Goal: Task Accomplishment & Management: Complete application form

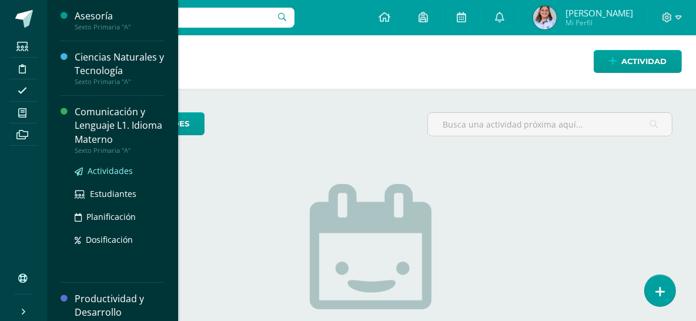
click at [118, 169] on span "Actividades" at bounding box center [110, 170] width 45 height 11
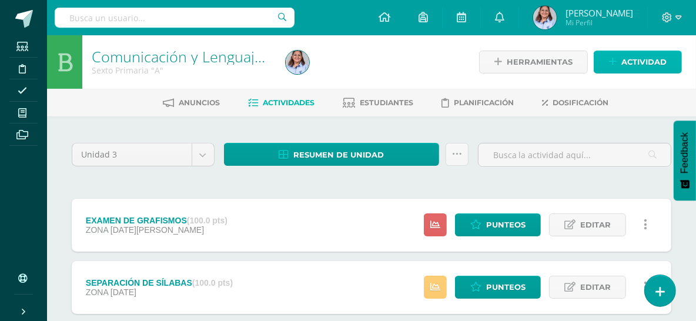
click at [632, 61] on span "Actividad" at bounding box center [644, 62] width 45 height 22
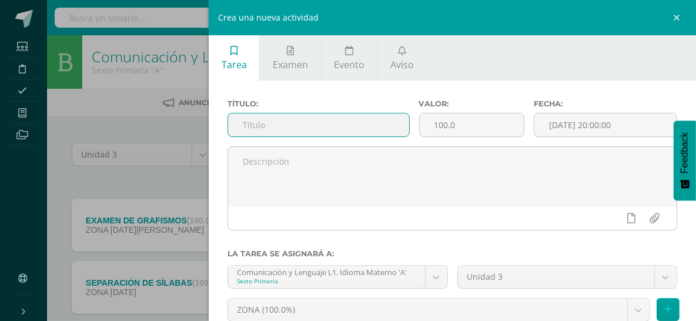
click at [255, 123] on input "text" at bounding box center [318, 125] width 181 height 23
type input "GLOSARIO LITERARIO"
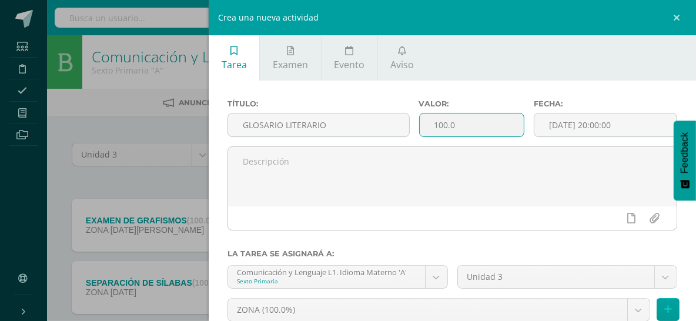
click at [472, 121] on input "100.0" at bounding box center [472, 125] width 104 height 23
type input "1"
type input "100"
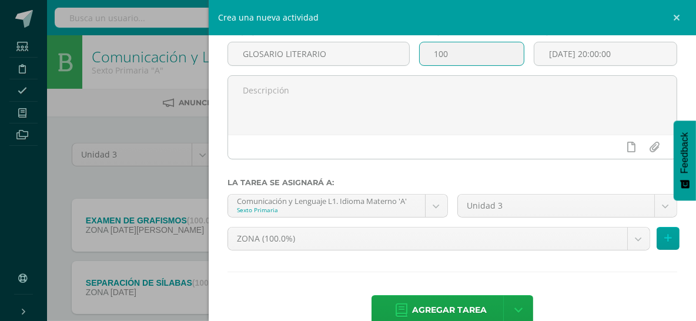
scroll to position [96, 0]
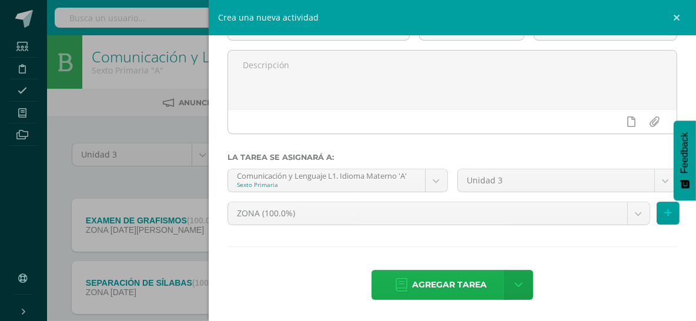
click at [439, 280] on span "Agregar tarea" at bounding box center [449, 285] width 75 height 29
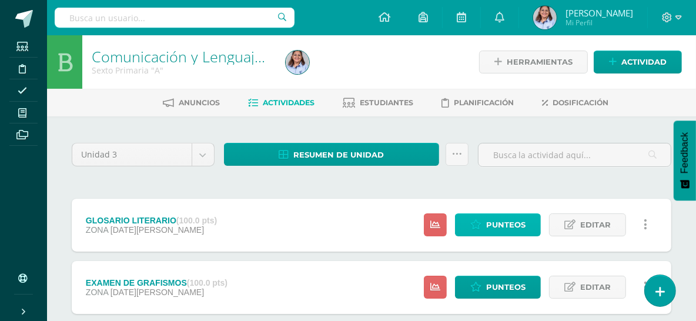
click at [498, 222] on span "Punteos" at bounding box center [505, 225] width 39 height 22
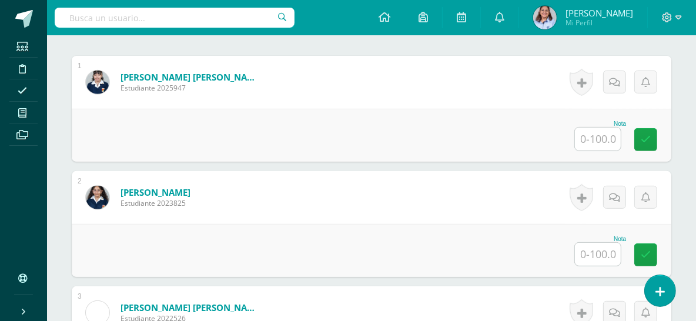
scroll to position [353, 0]
click at [601, 138] on input "text" at bounding box center [598, 138] width 46 height 23
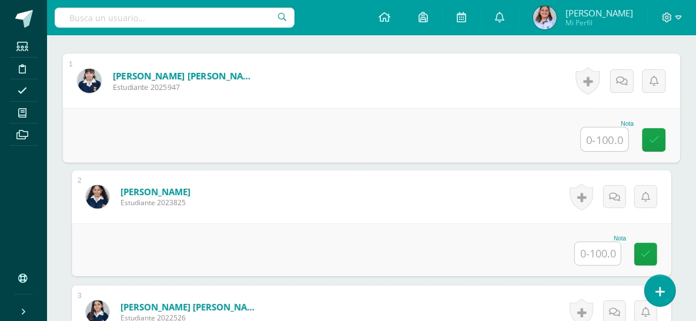
scroll to position [354, 0]
type input "90"
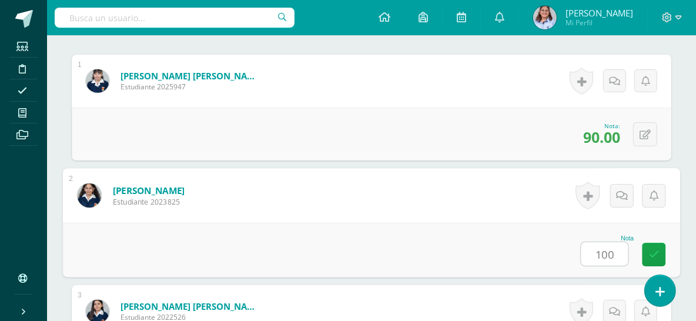
type input "100"
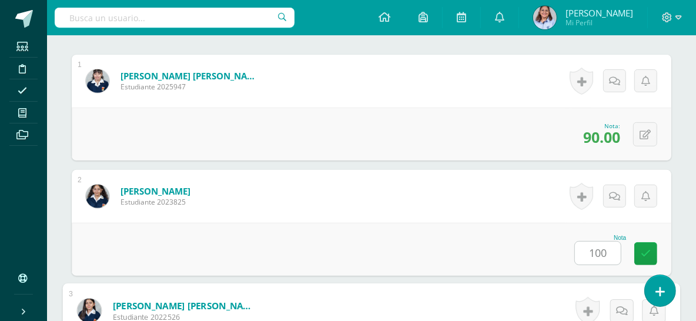
scroll to position [560, 0]
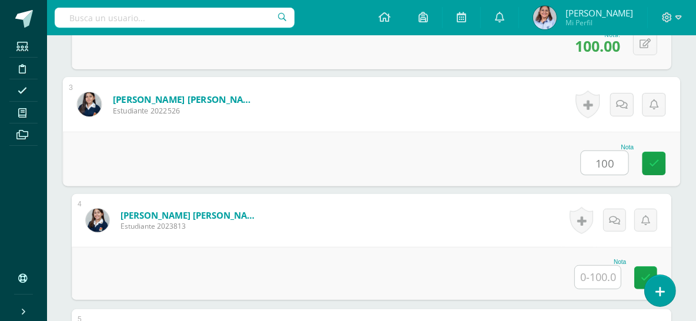
type input "100"
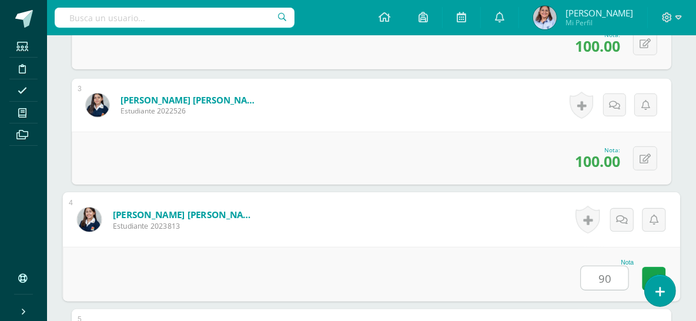
type input "90"
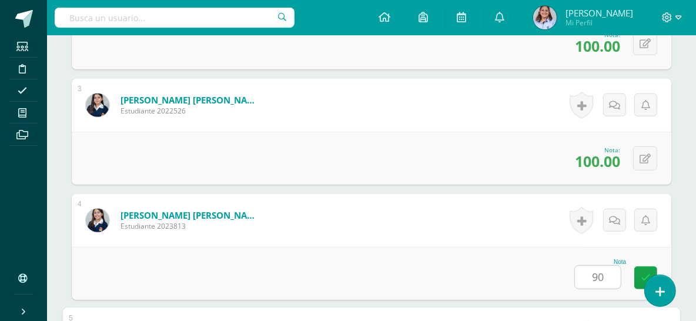
scroll to position [791, 0]
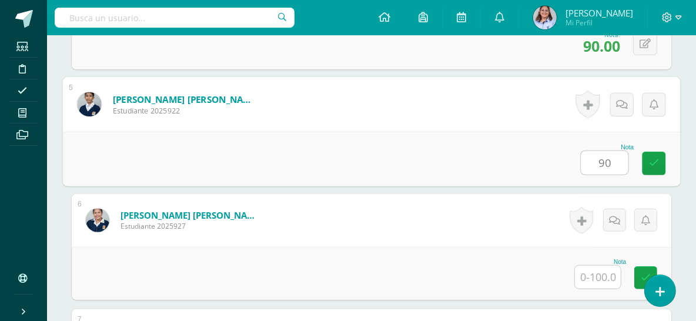
type input "90"
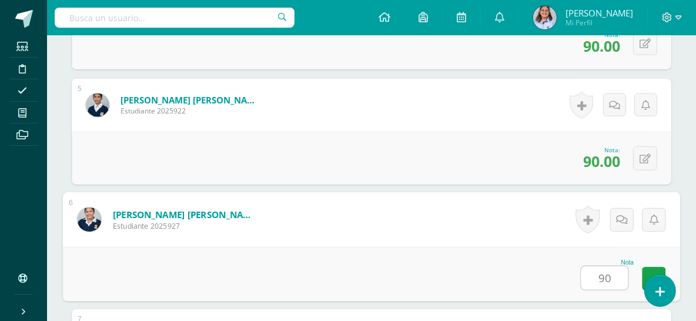
type input "90"
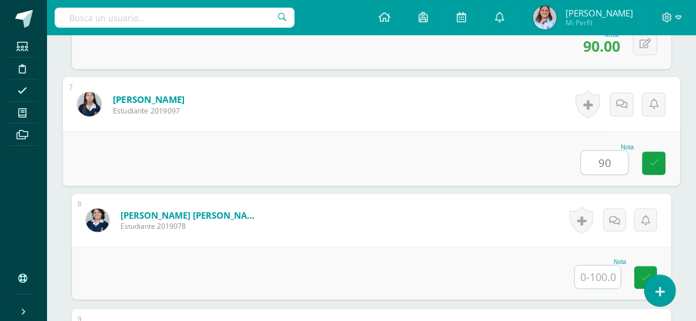
type input "90"
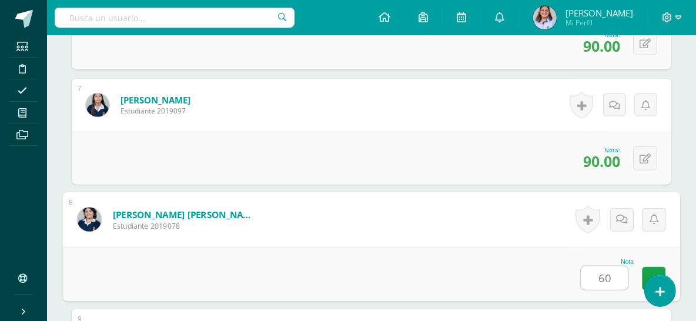
type input "60"
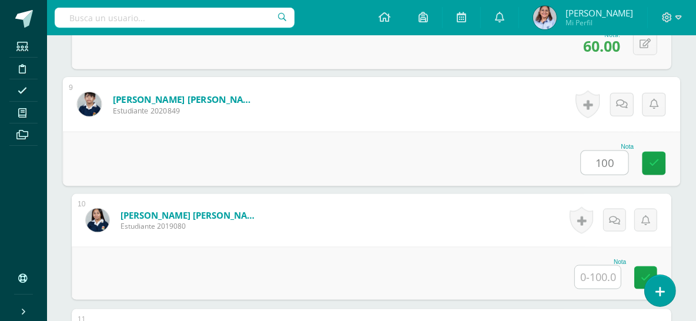
type input "100"
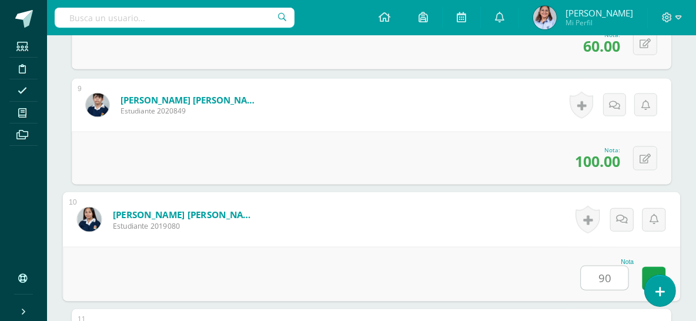
type input "90"
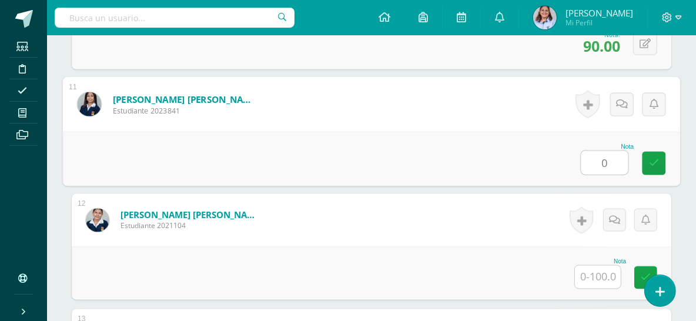
type input "0"
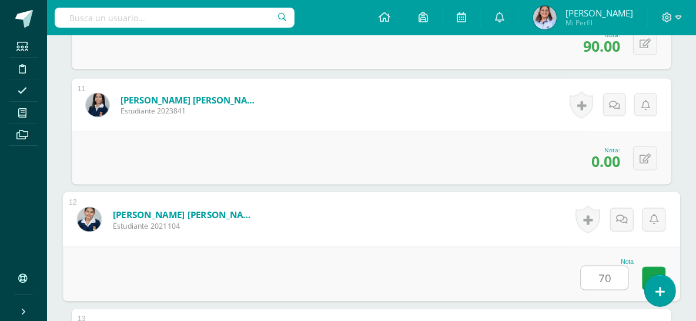
type input "70"
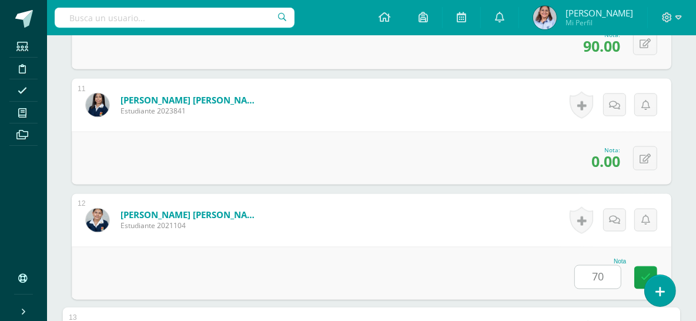
scroll to position [1713, 0]
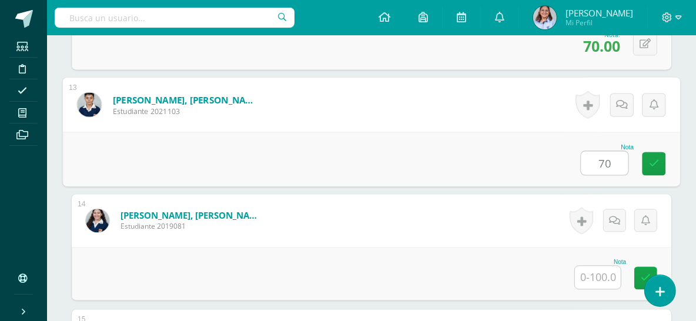
type input "70"
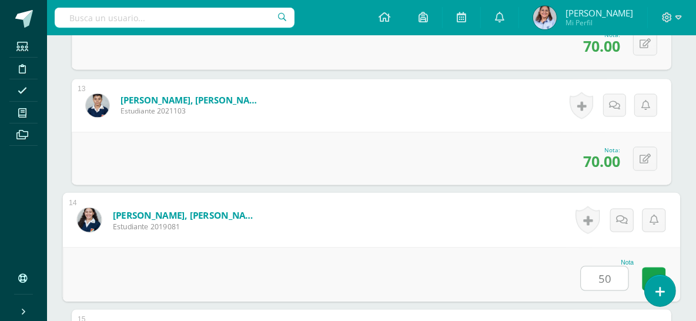
type input "50"
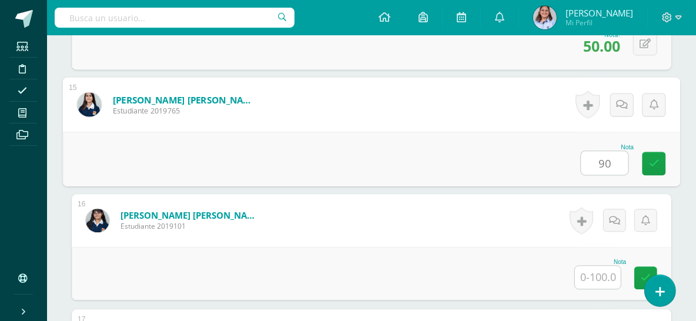
type input "90"
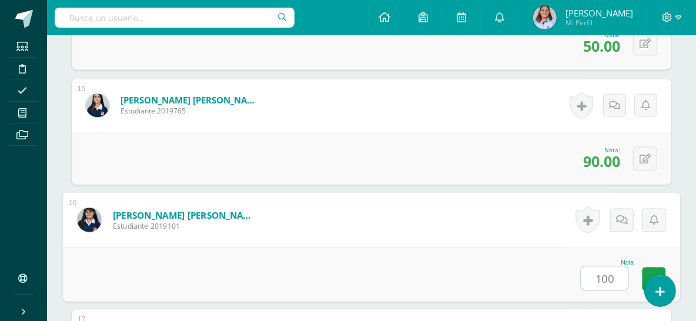
type input "100"
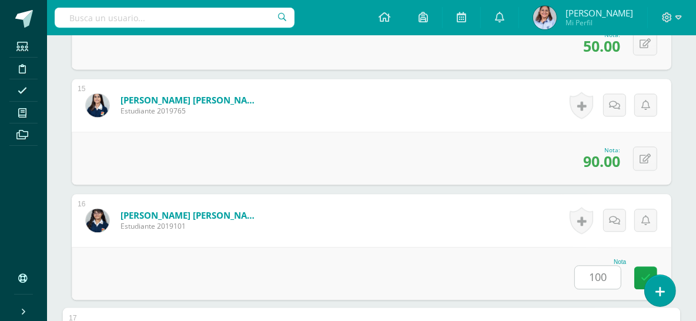
scroll to position [2174, 0]
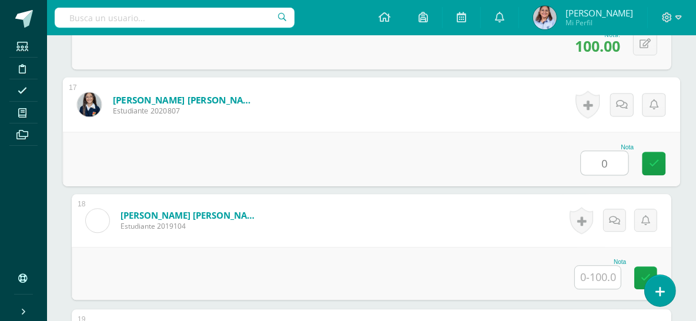
type input "0"
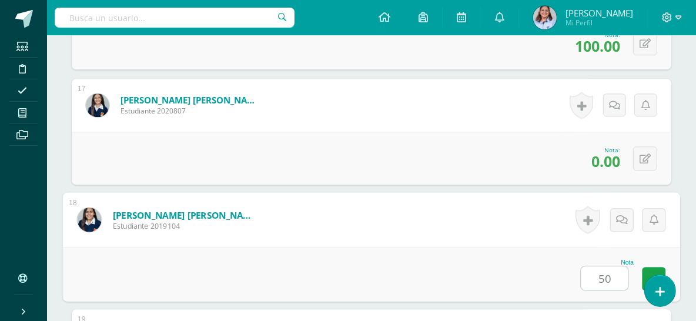
type input "50"
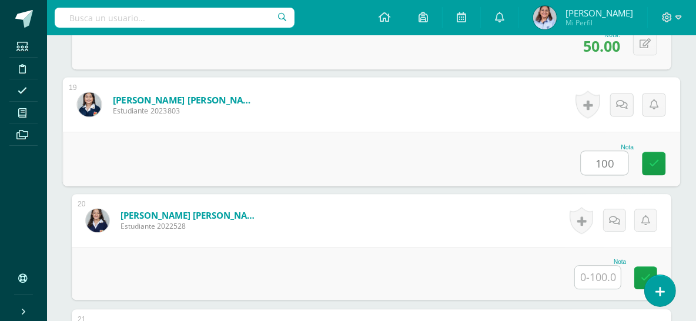
type input "100"
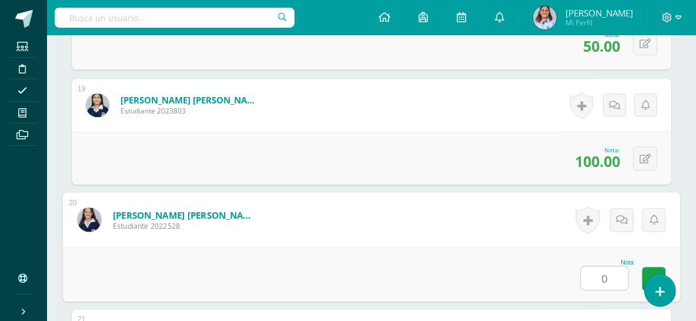
type input "0"
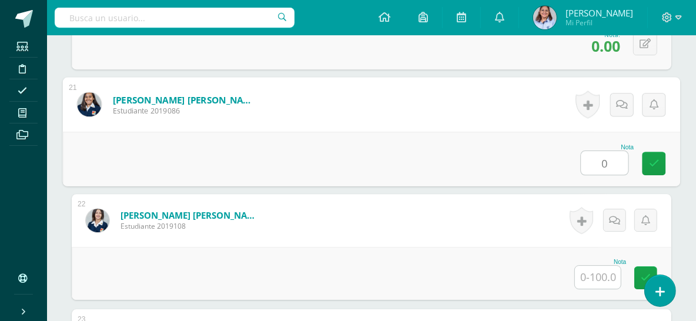
type input "0"
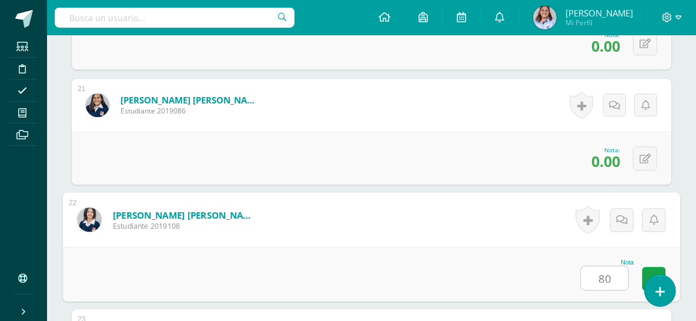
type input "80"
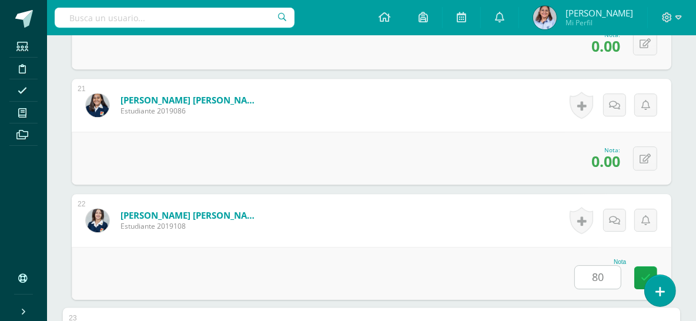
scroll to position [2866, 0]
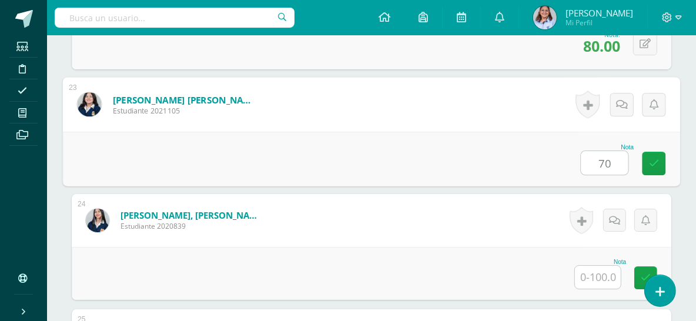
type input "70"
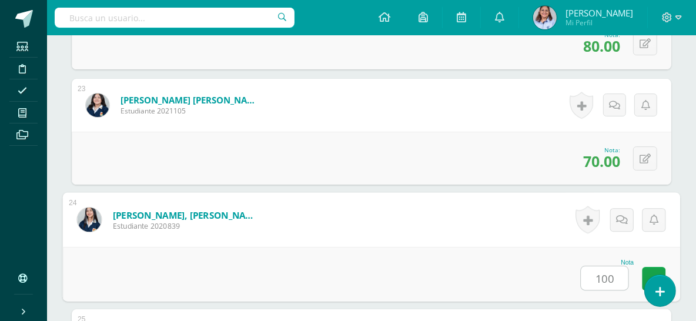
type input "100"
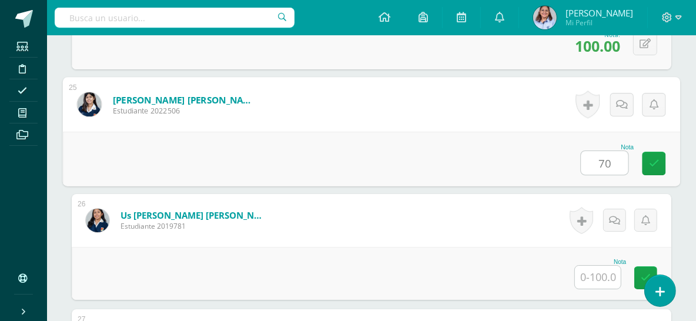
type input "70"
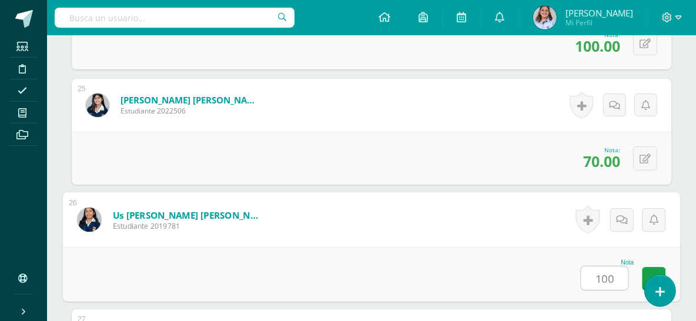
type input "100"
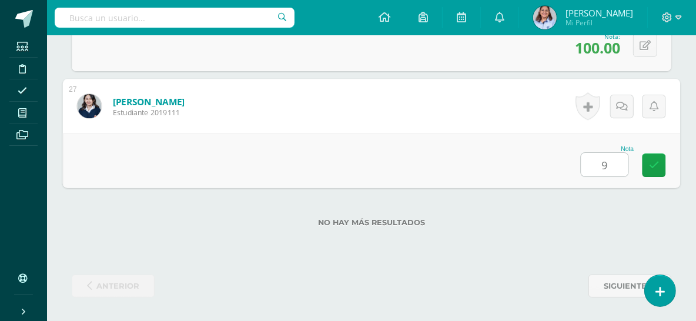
type input "90"
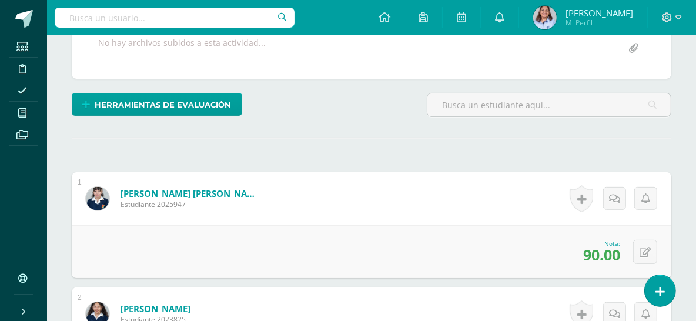
scroll to position [0, 0]
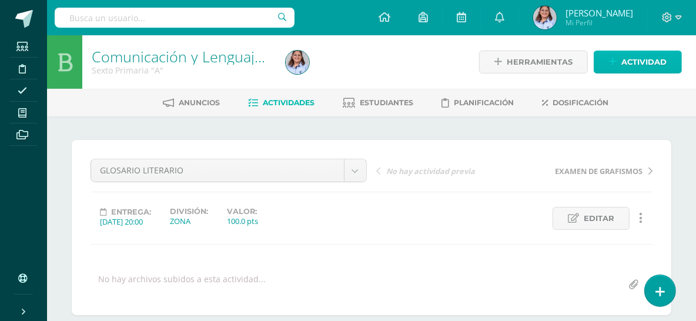
click at [632, 55] on span "Actividad" at bounding box center [644, 62] width 45 height 22
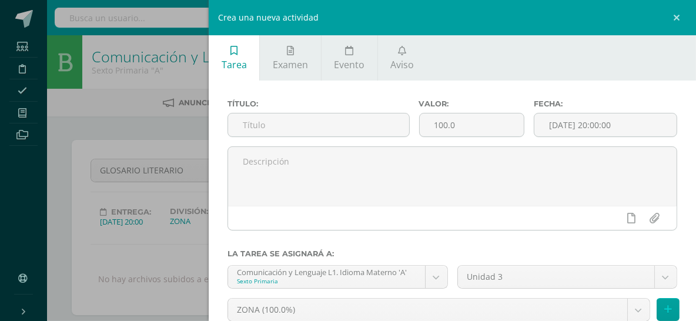
drag, startPoint x: 57, startPoint y: 101, endPoint x: 67, endPoint y: 103, distance: 10.3
click at [59, 101] on div "Crea una nueva actividad Tarea Examen Evento Aviso Título: Valor: 100.0 Fecha: …" at bounding box center [348, 160] width 696 height 321
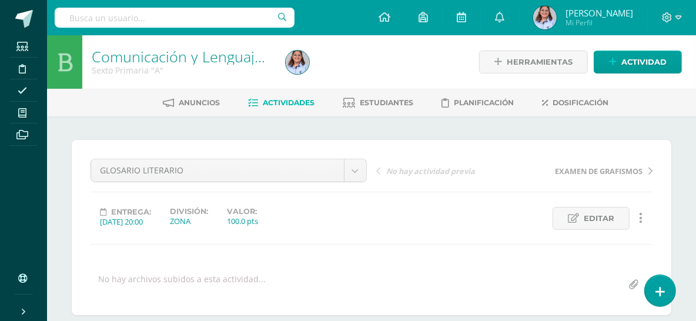
click at [308, 102] on span "Actividades" at bounding box center [289, 102] width 52 height 9
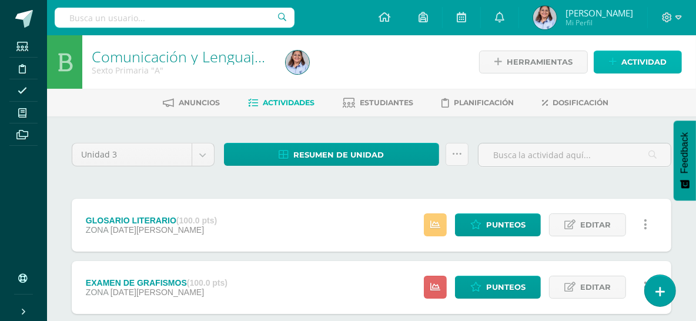
click at [615, 61] on icon at bounding box center [613, 62] width 8 height 10
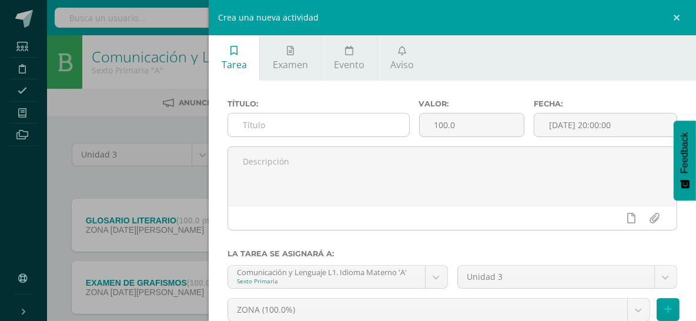
click at [248, 122] on input "text" at bounding box center [318, 125] width 181 height 23
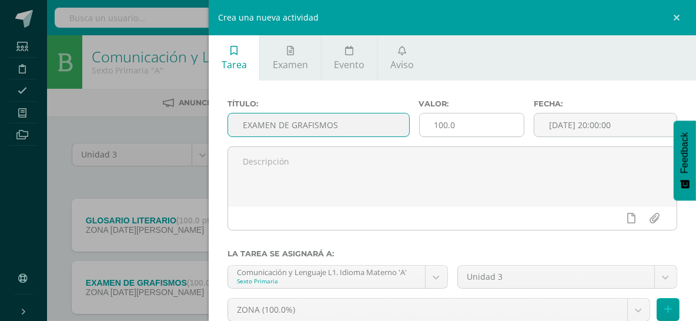
type input "EXAMEN DE GRAFISMOS"
click at [458, 126] on input "100.0" at bounding box center [472, 125] width 104 height 23
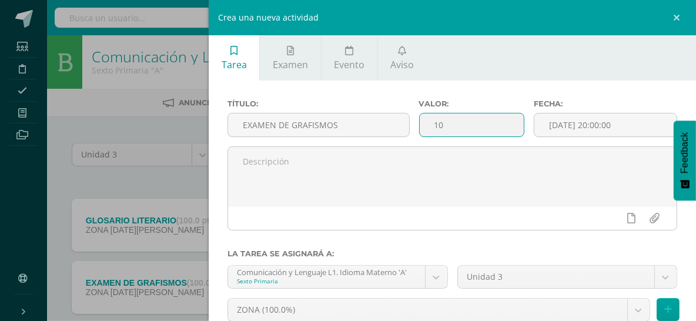
type input "1"
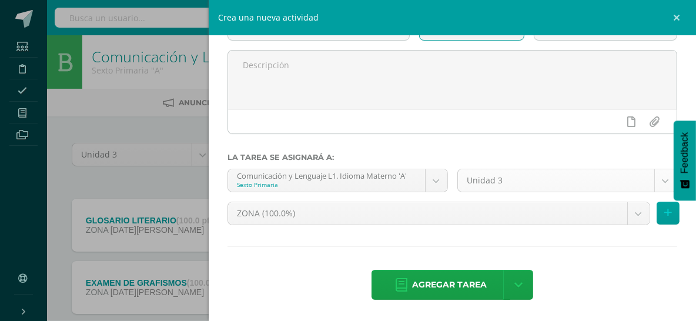
scroll to position [281, 0]
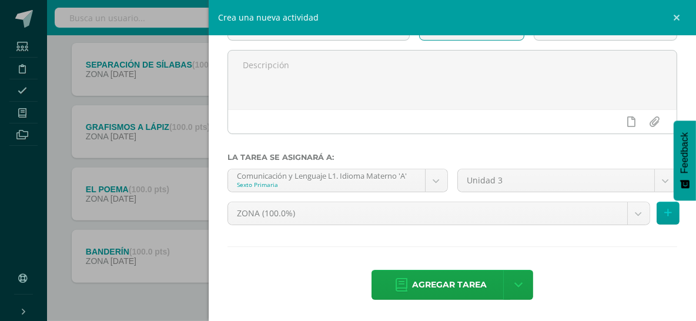
type input "100"
click at [453, 268] on div "Título: EXAMEN DE GRAFISMOS Valor: 100 Fecha: 2025-08-09 20:00:00 La tarea se a…" at bounding box center [453, 152] width 488 height 337
click at [455, 281] on span "Agregar tarea" at bounding box center [449, 285] width 75 height 29
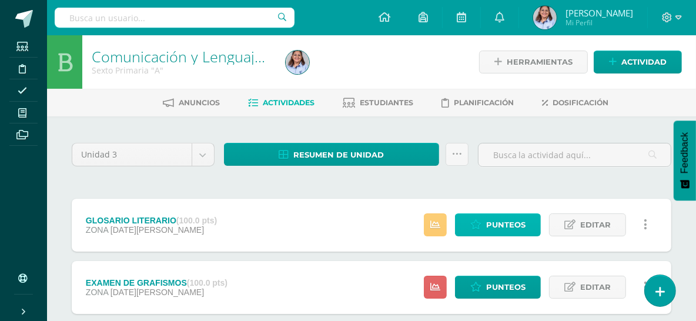
click at [518, 222] on span "Punteos" at bounding box center [505, 225] width 39 height 22
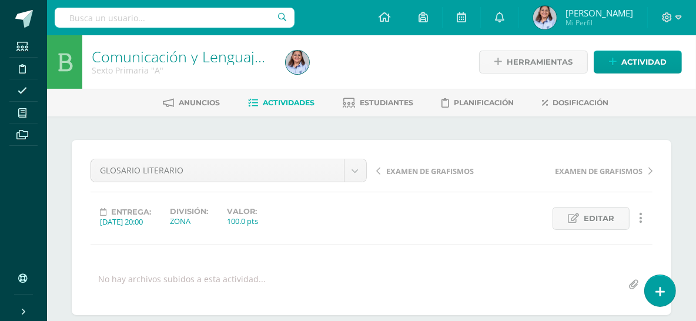
scroll to position [1, 0]
click at [295, 98] on span "Actividades" at bounding box center [289, 102] width 52 height 9
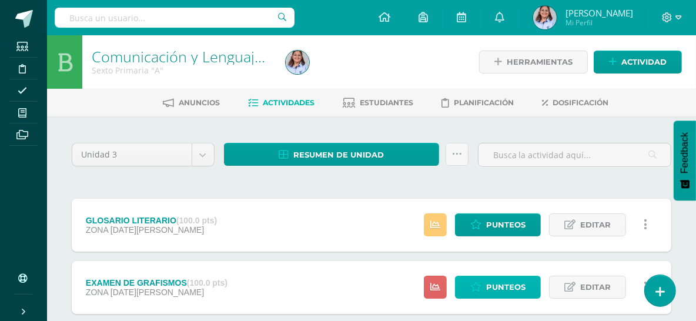
click at [492, 283] on span "Punteos" at bounding box center [505, 287] width 39 height 22
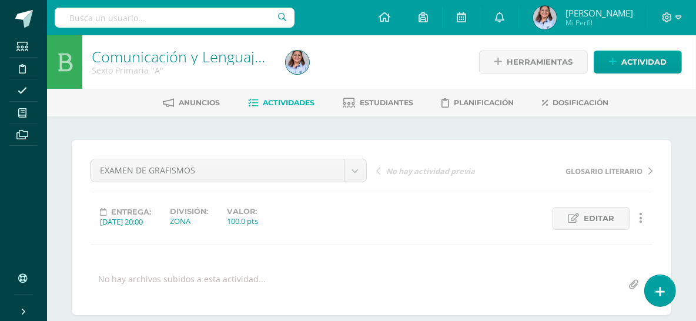
scroll to position [281, 0]
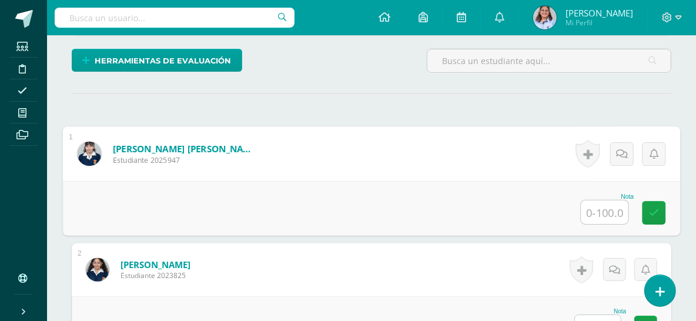
click at [601, 205] on input "text" at bounding box center [605, 213] width 47 height 24
type input "65"
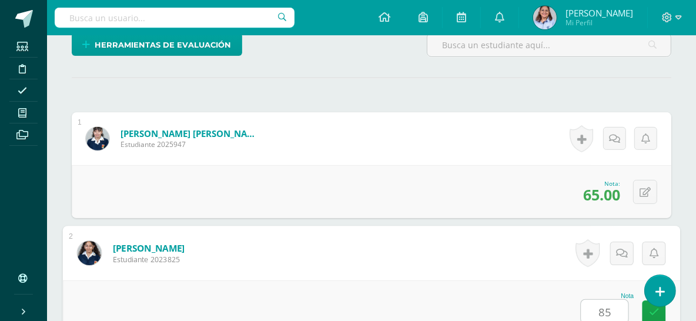
type input "85"
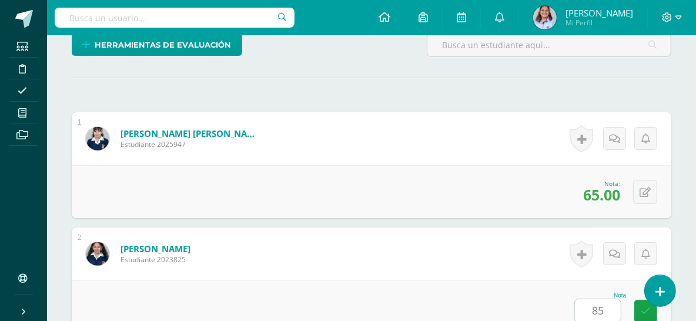
scroll to position [560, 0]
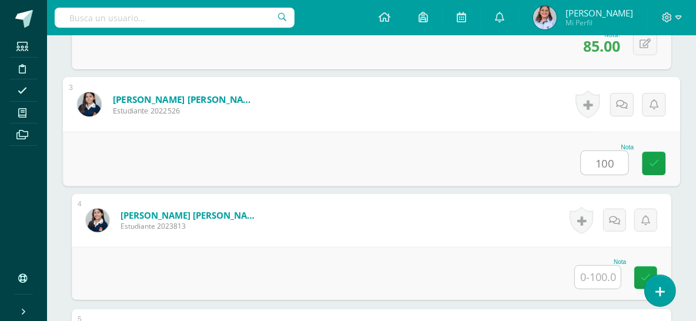
type input "100"
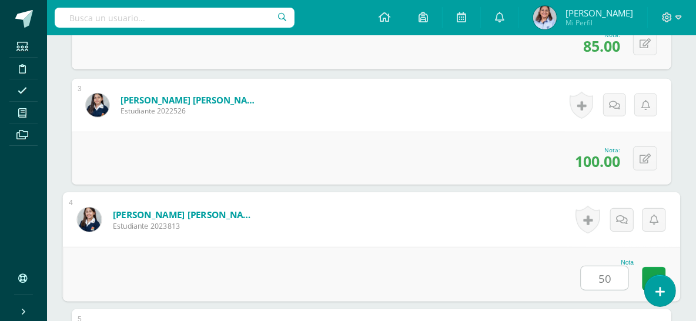
type input "50"
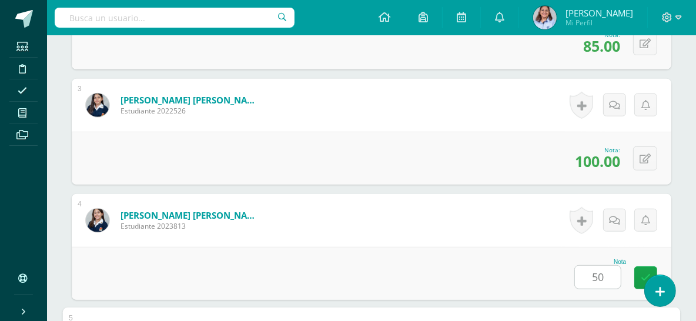
scroll to position [791, 0]
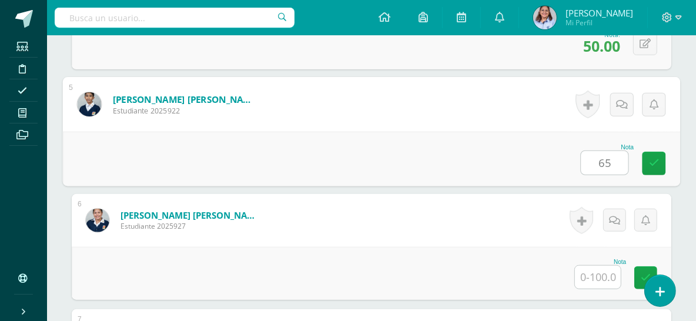
type input "65"
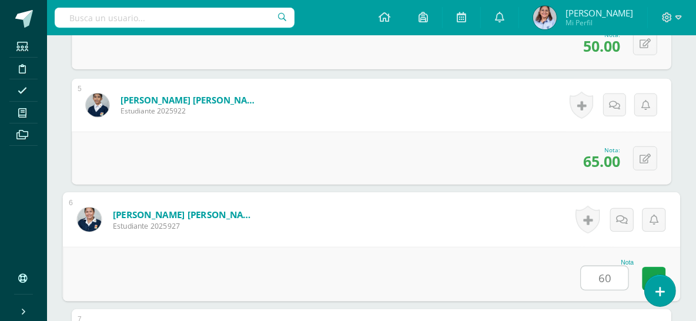
type input "60"
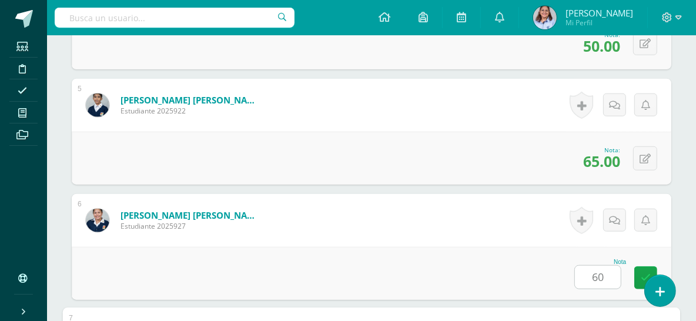
scroll to position [1022, 0]
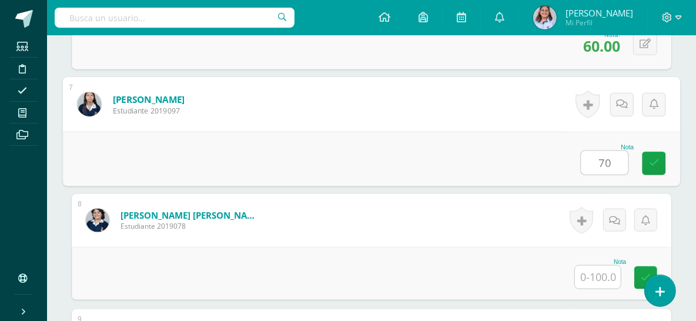
type input "70"
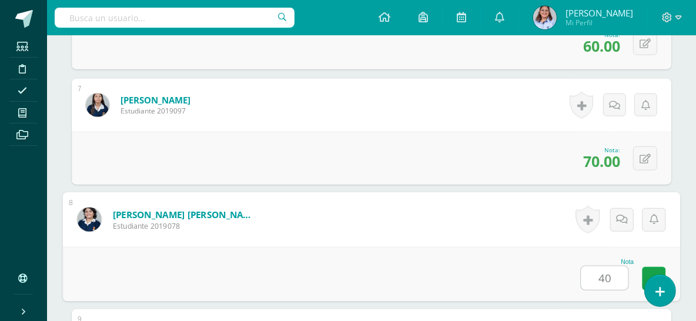
type input "40"
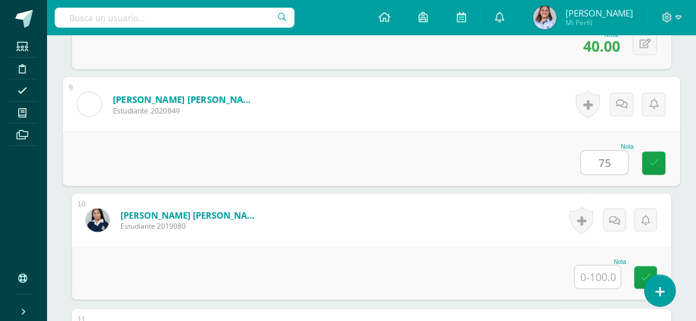
type input "75"
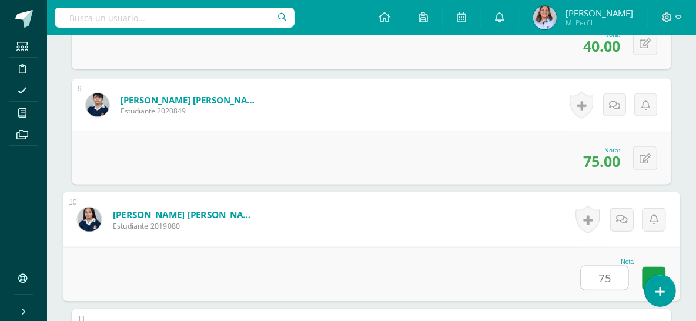
type input "75"
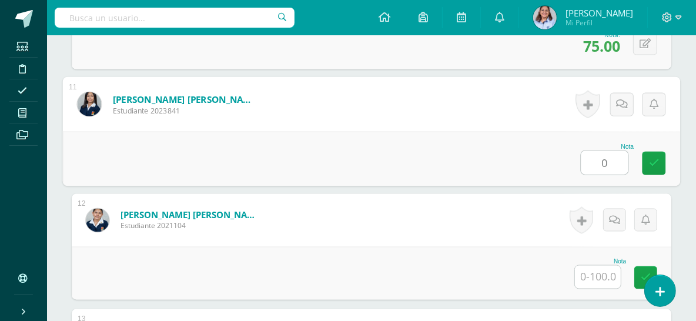
type input "0"
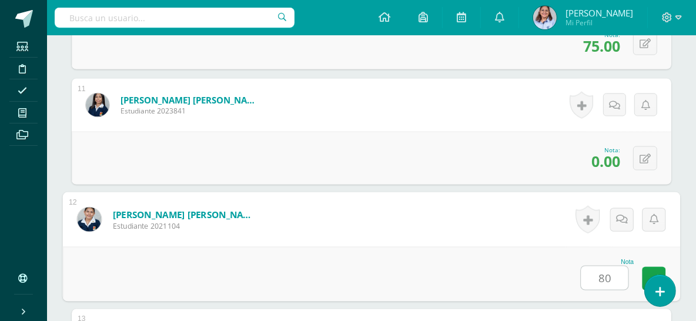
type input "80"
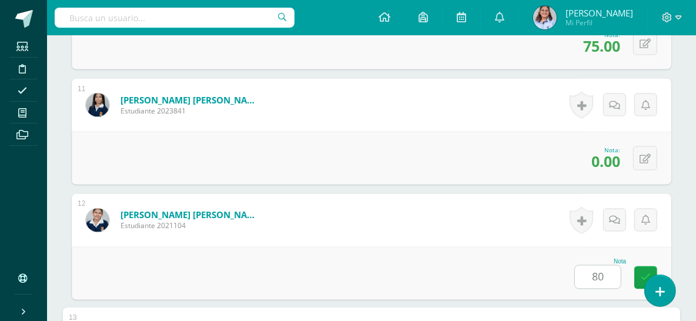
scroll to position [1713, 0]
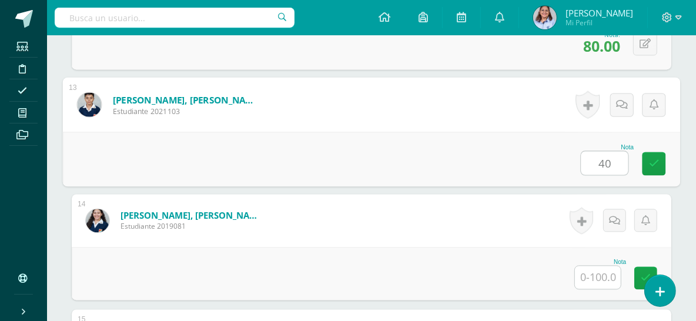
type input "40"
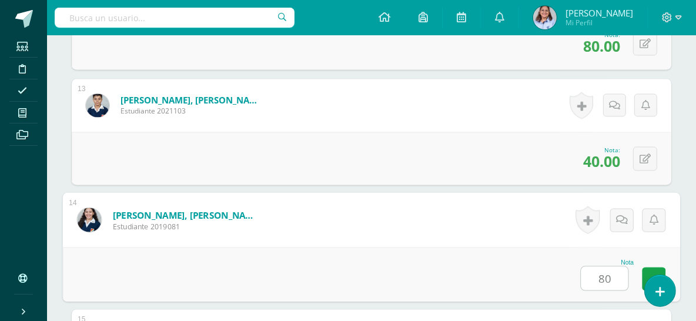
type input "80"
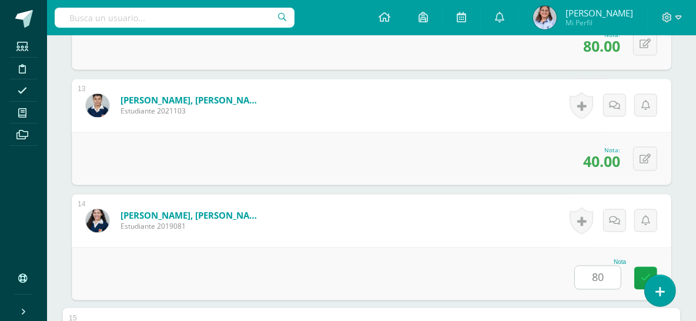
scroll to position [1944, 0]
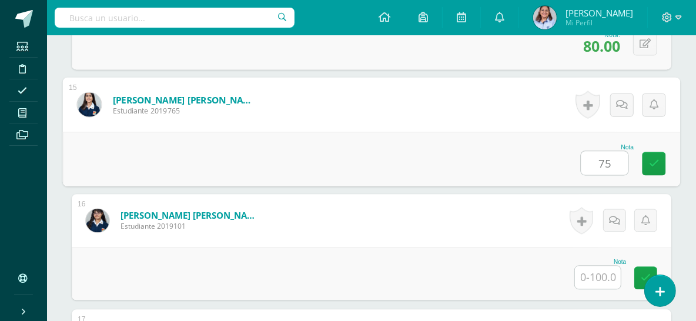
type input "75"
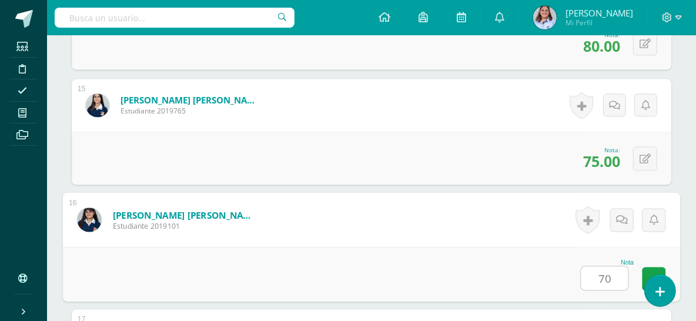
type input "70"
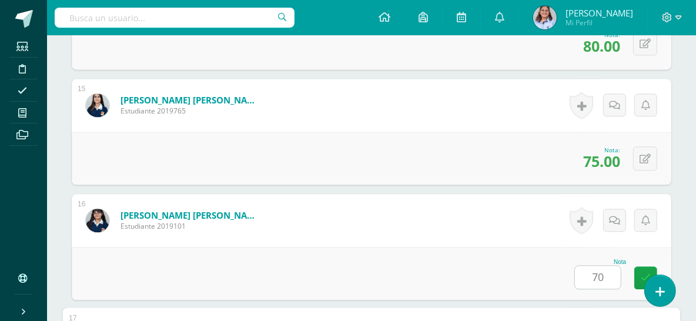
scroll to position [2174, 0]
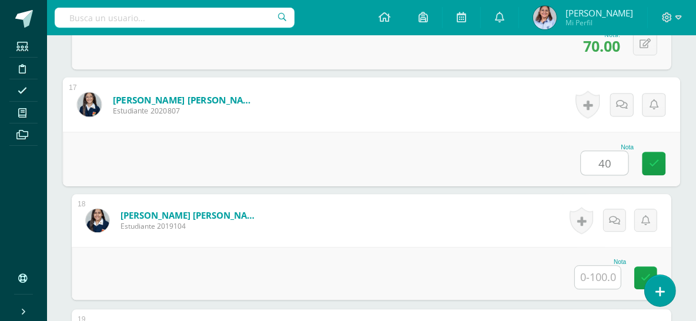
type input "40"
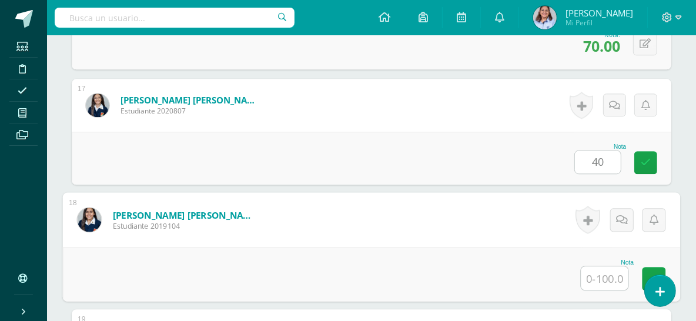
click at [598, 279] on input "text" at bounding box center [605, 278] width 47 height 24
type input "0"
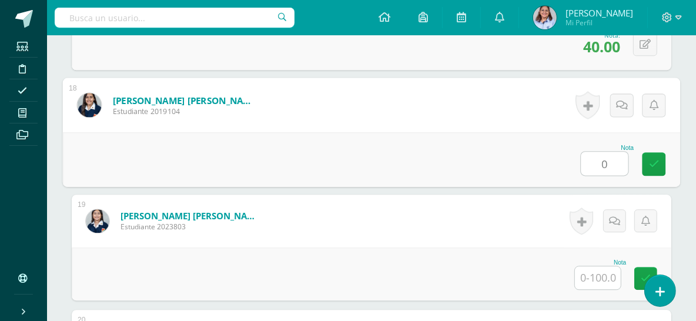
scroll to position [2358, 0]
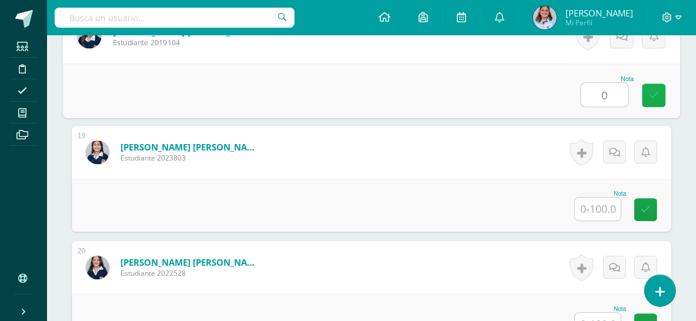
click at [657, 88] on link at bounding box center [655, 96] width 24 height 24
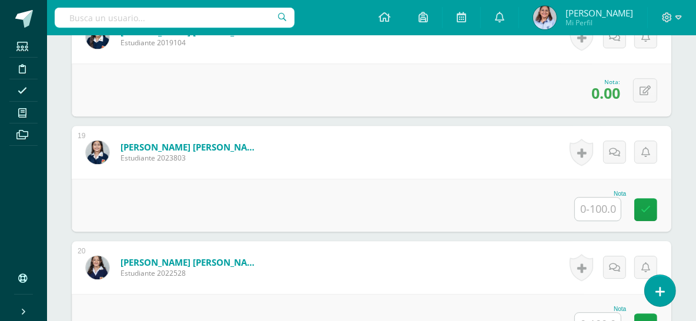
click at [600, 212] on input "text" at bounding box center [598, 209] width 46 height 23
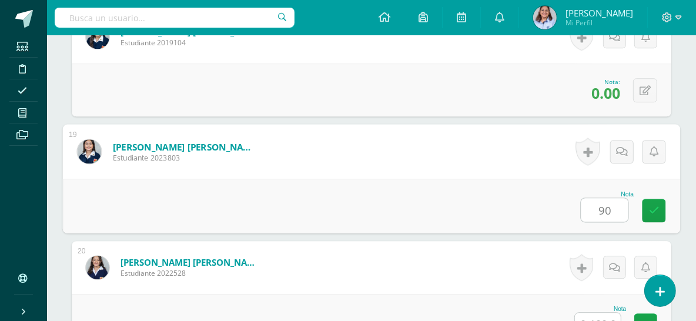
type input "90"
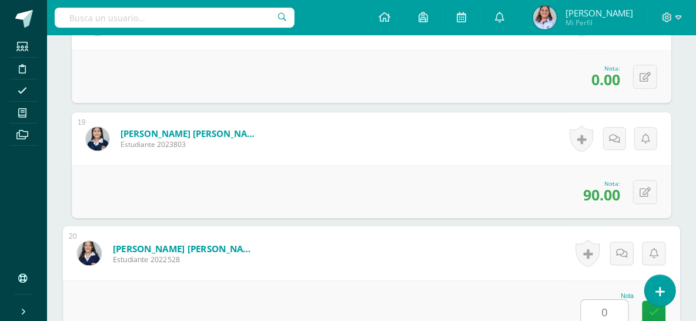
type input "0"
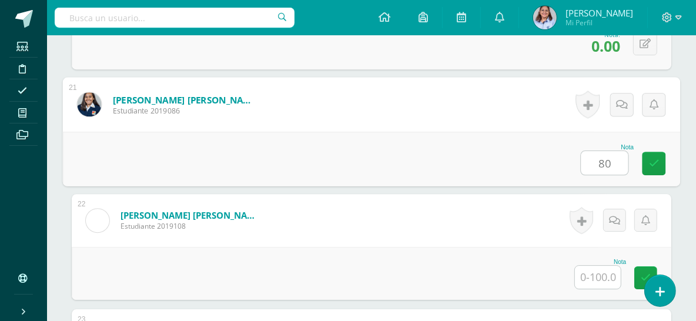
type input "80"
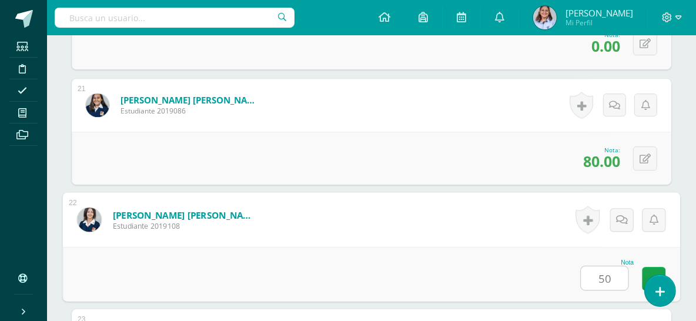
type input "50"
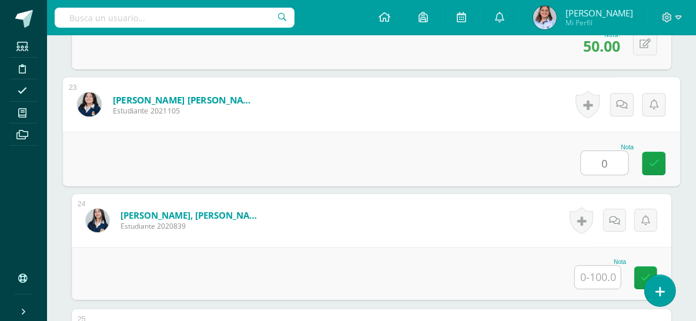
type input "0"
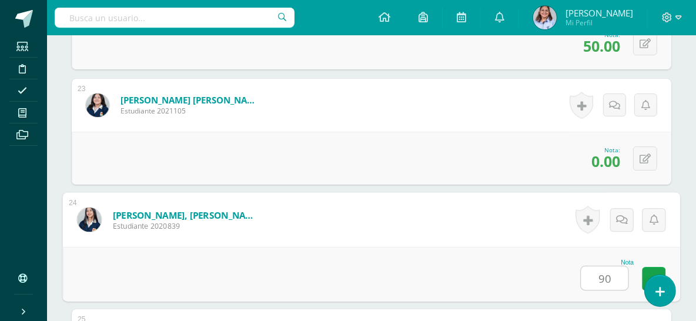
type input "90"
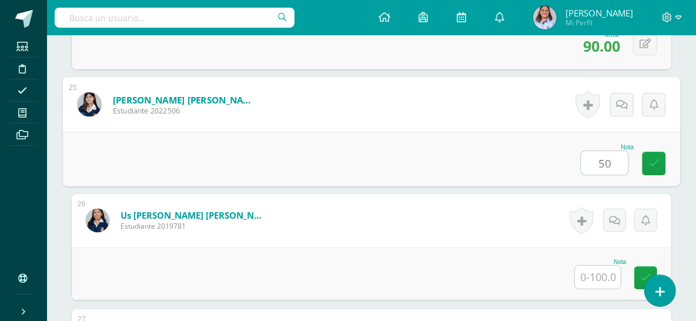
type input "50"
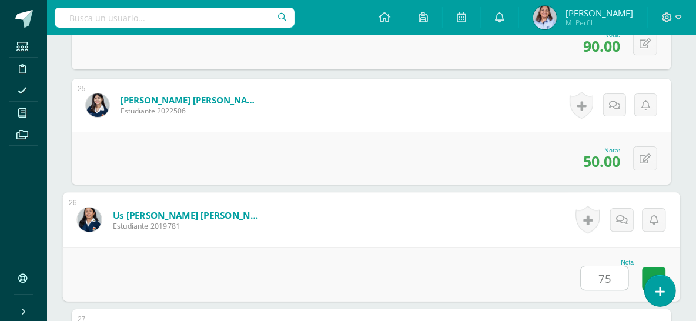
type input "75"
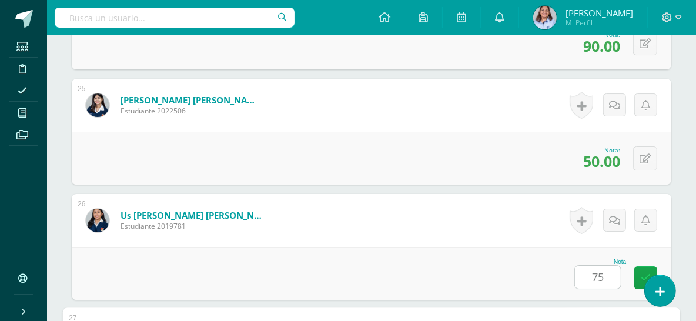
scroll to position [3325, 0]
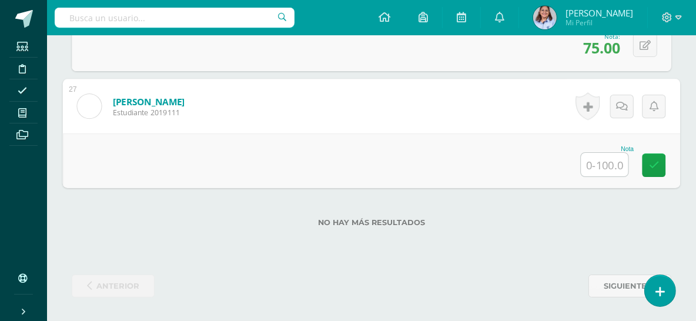
type input "0"
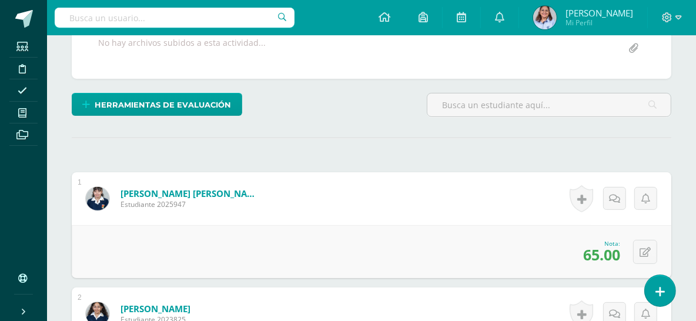
scroll to position [0, 0]
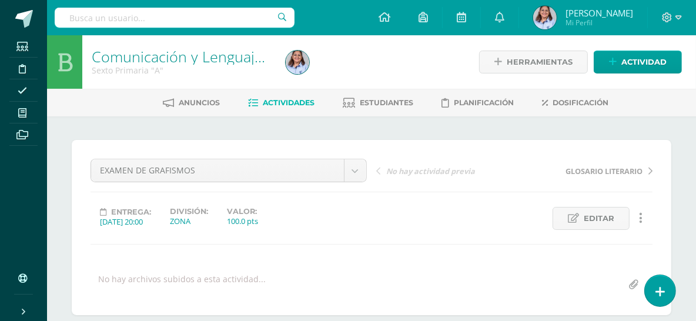
click at [288, 102] on span "Actividades" at bounding box center [289, 102] width 52 height 9
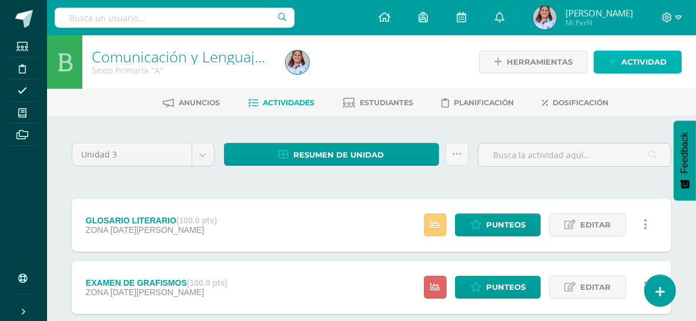
click at [640, 61] on span "Actividad" at bounding box center [644, 62] width 45 height 22
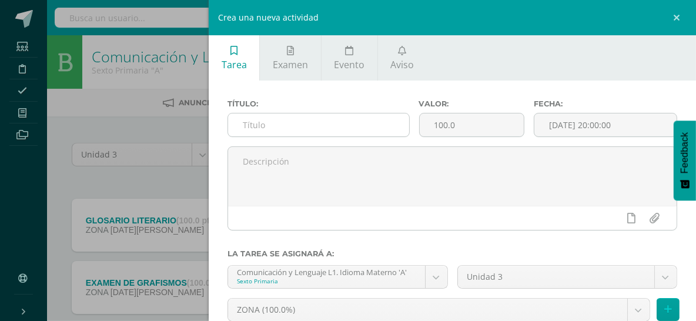
click at [295, 125] on input "text" at bounding box center [318, 125] width 181 height 23
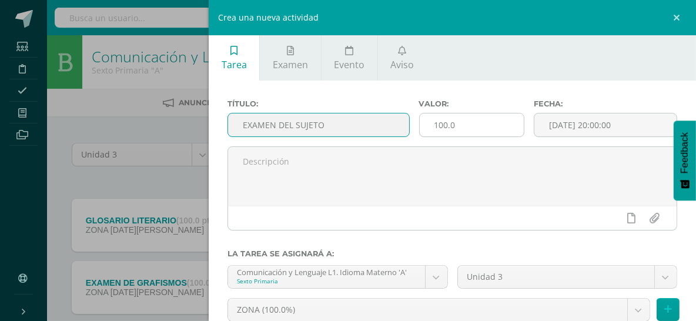
type input "EXAMEN DEL SUJETO"
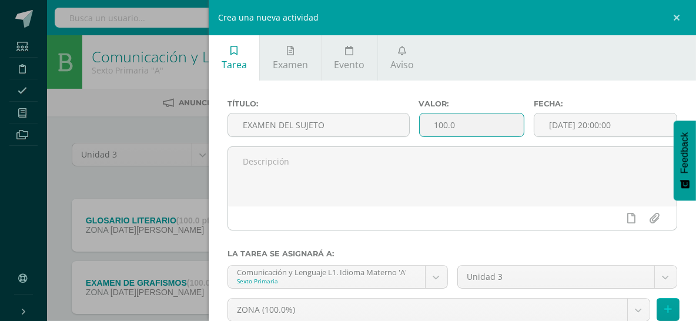
click at [468, 114] on input "100.0" at bounding box center [472, 125] width 104 height 23
type input "1"
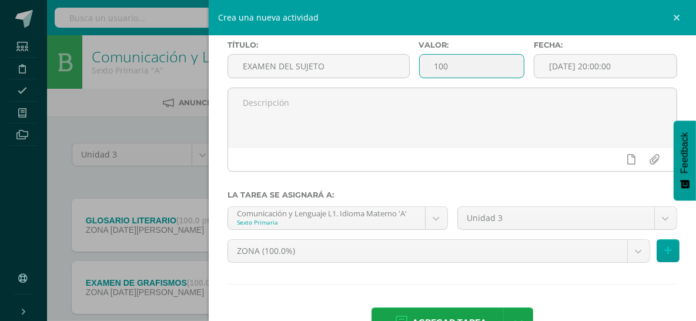
scroll to position [96, 0]
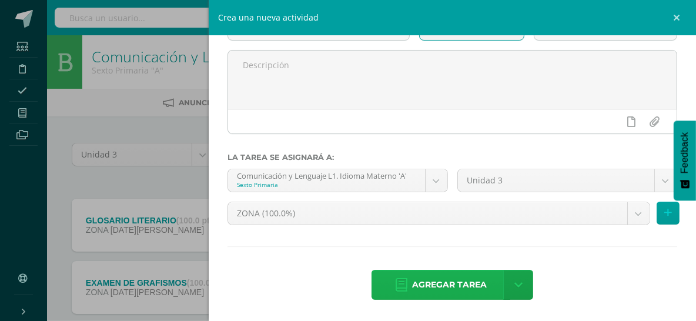
type input "100"
click at [436, 288] on span "Agregar tarea" at bounding box center [449, 285] width 75 height 29
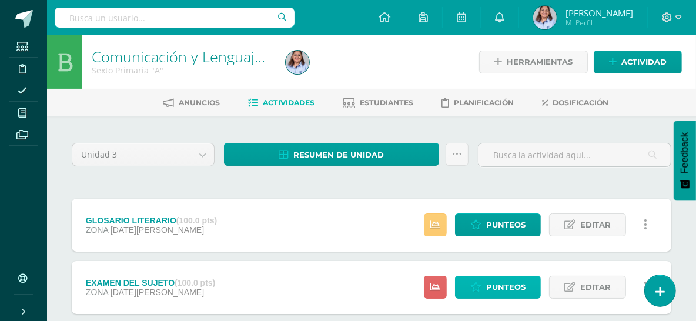
click at [495, 278] on span "Punteos" at bounding box center [505, 287] width 39 height 22
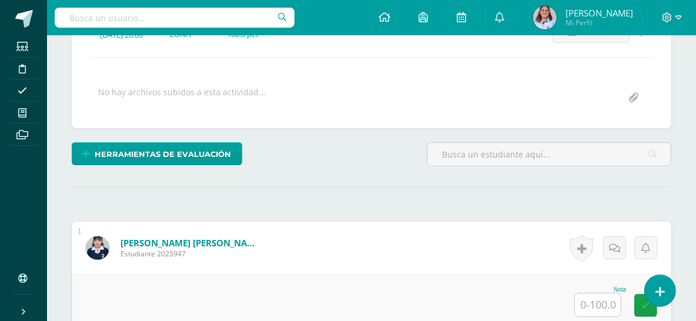
scroll to position [194, 0]
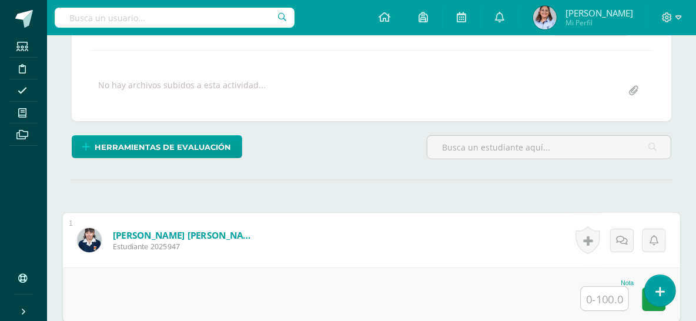
click at [600, 296] on input "text" at bounding box center [605, 299] width 47 height 24
type input "36"
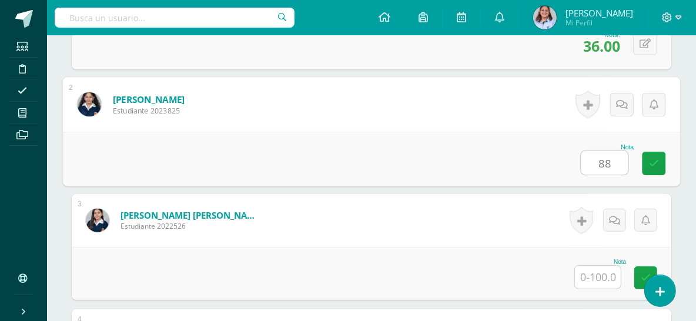
type input "88"
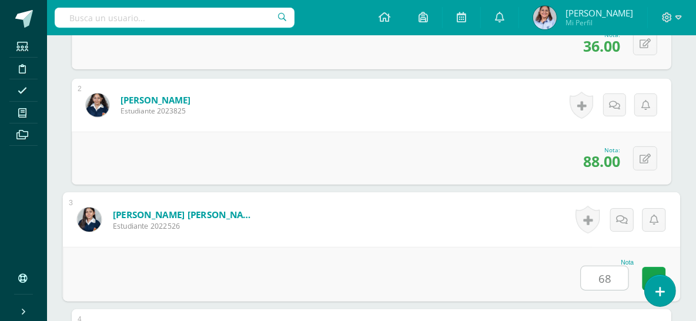
type input "68"
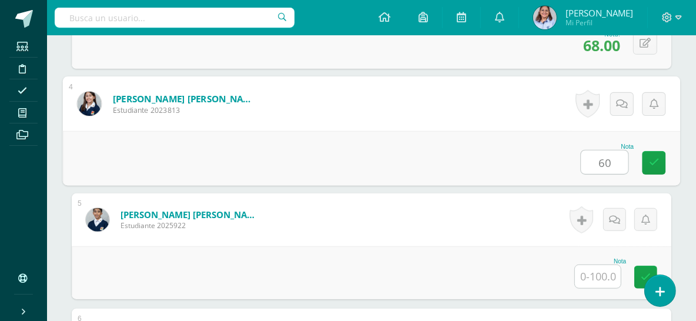
type input "60"
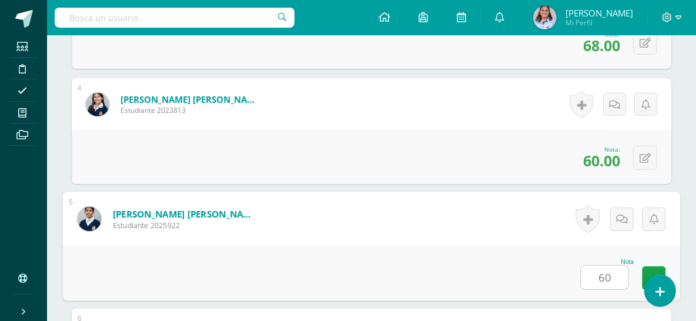
type input "60"
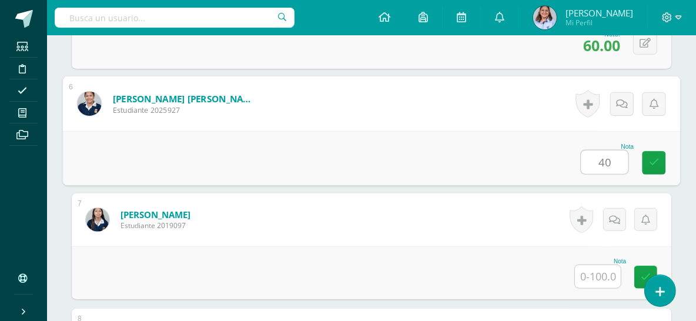
type input "40"
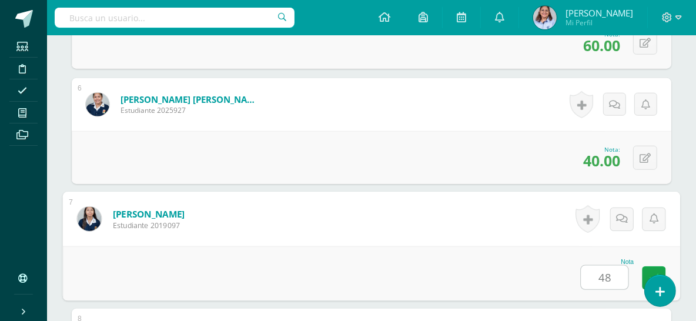
type input "48"
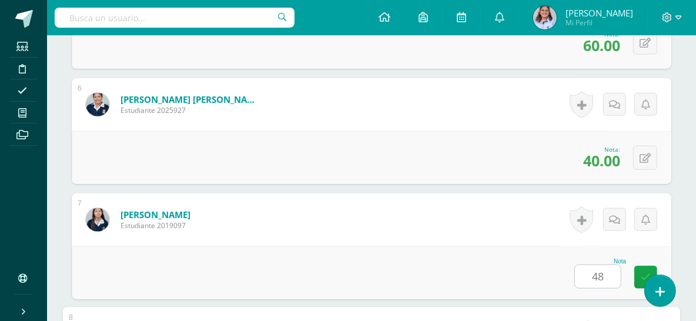
scroll to position [1137, 0]
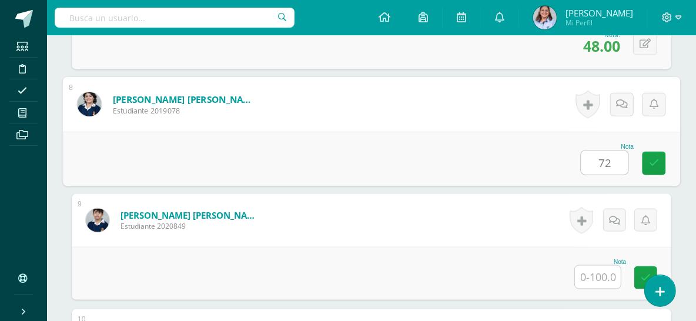
type input "72"
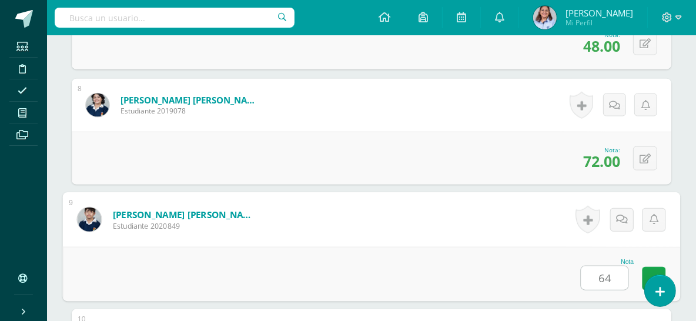
type input "64"
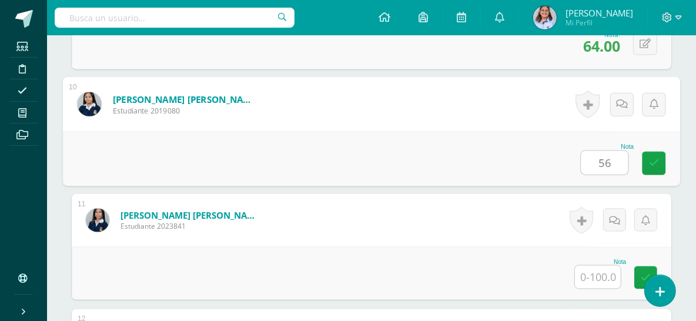
type input "56"
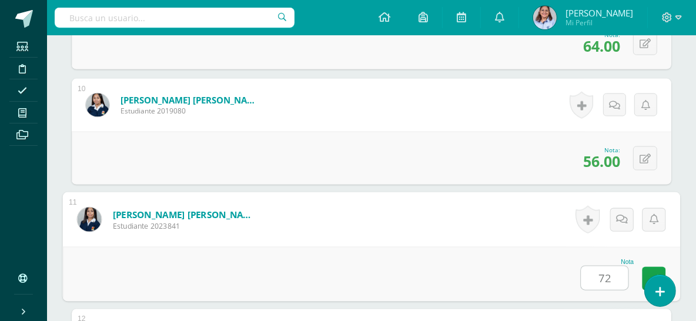
type input "72"
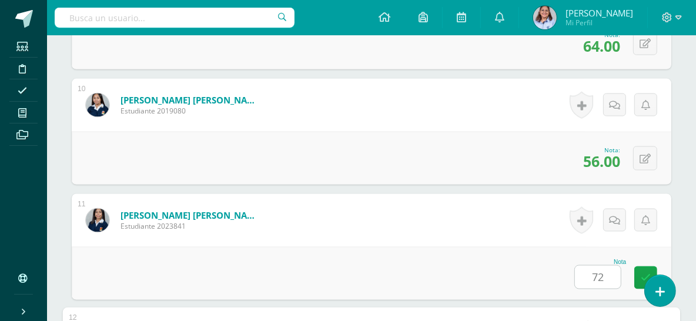
scroll to position [1598, 0]
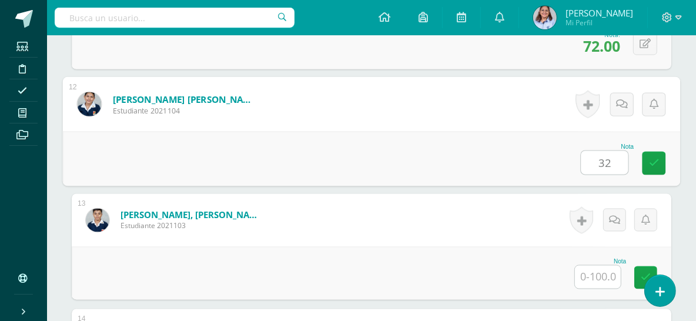
type input "32"
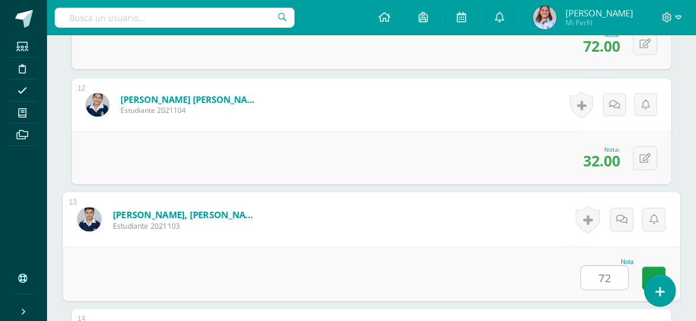
type input "72"
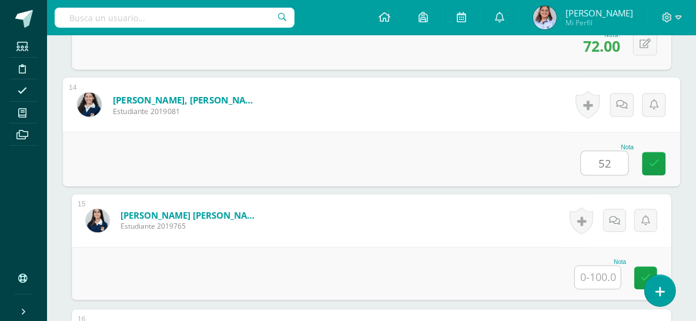
type input "52"
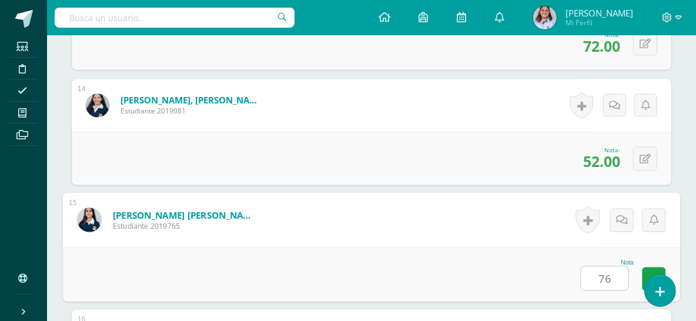
type input "76"
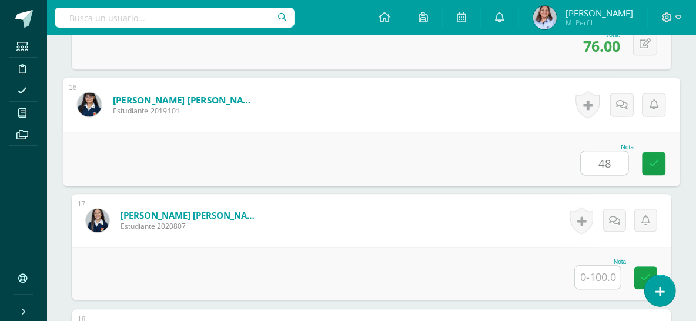
type input "48"
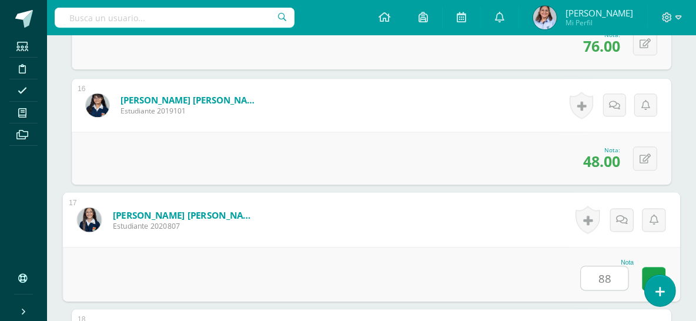
type input "88"
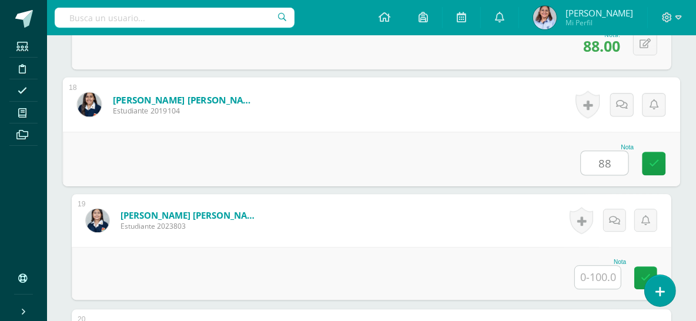
type input "88"
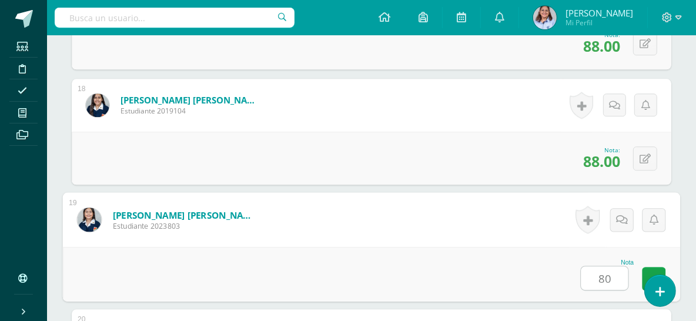
type input "80"
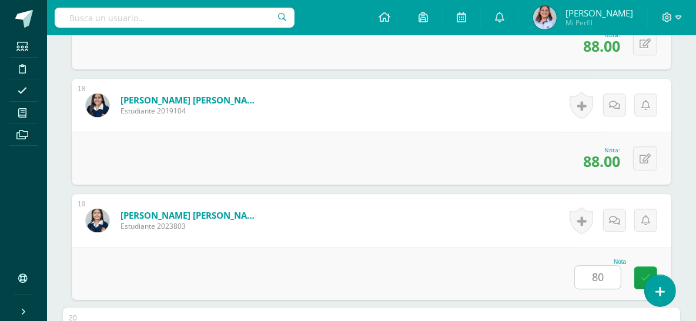
scroll to position [2520, 0]
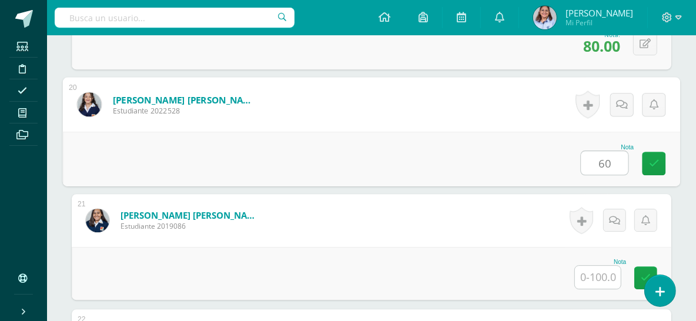
type input "60"
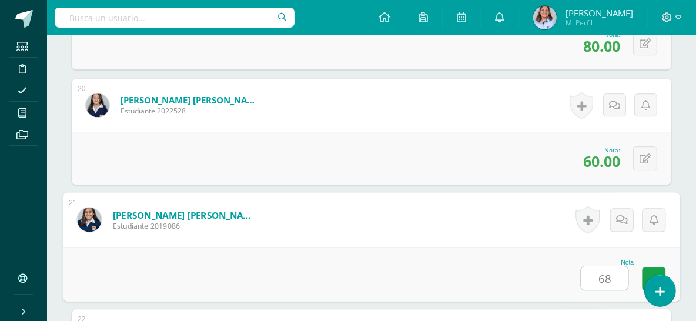
type input "68"
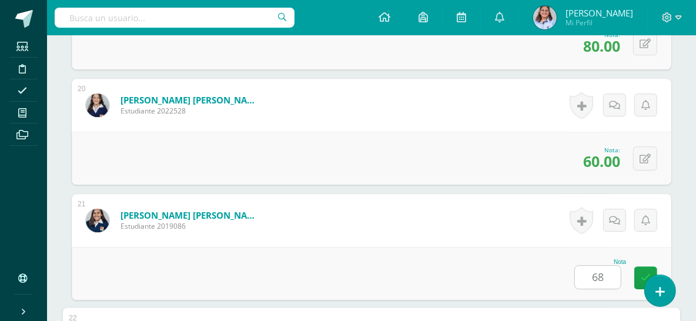
scroll to position [2751, 0]
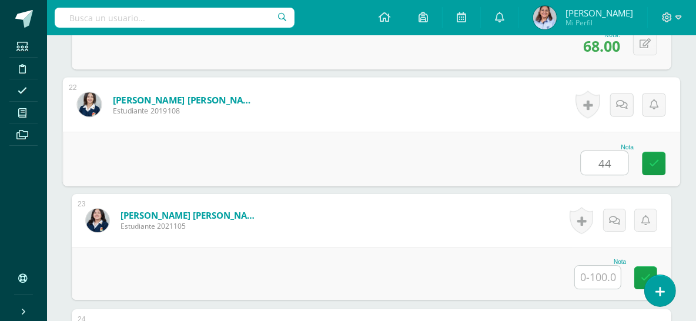
type input "44"
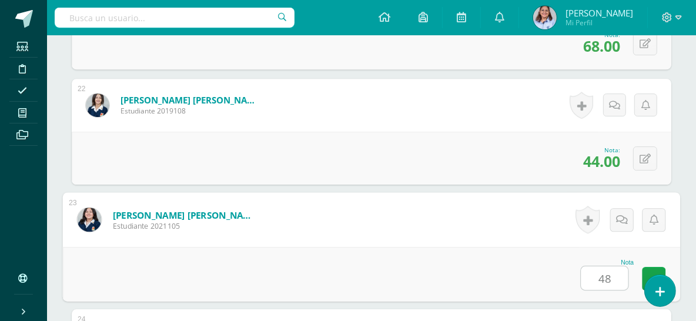
type input "48"
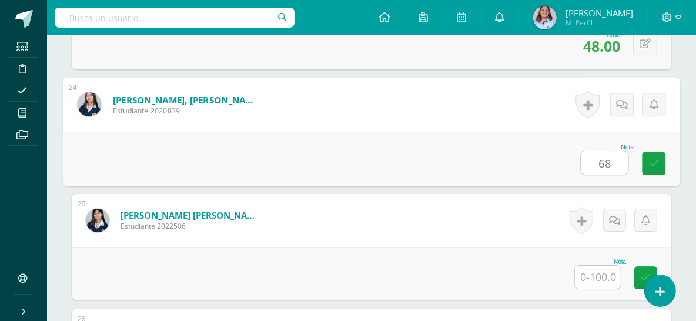
type input "68"
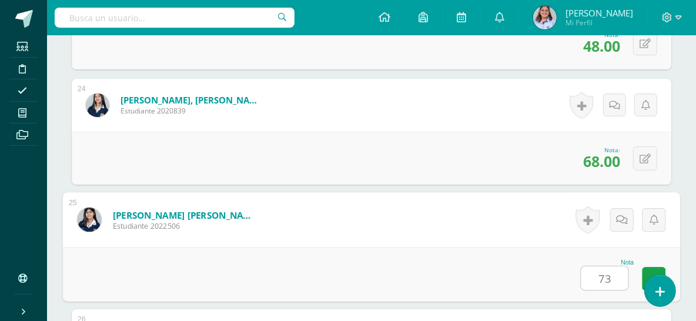
type input "73"
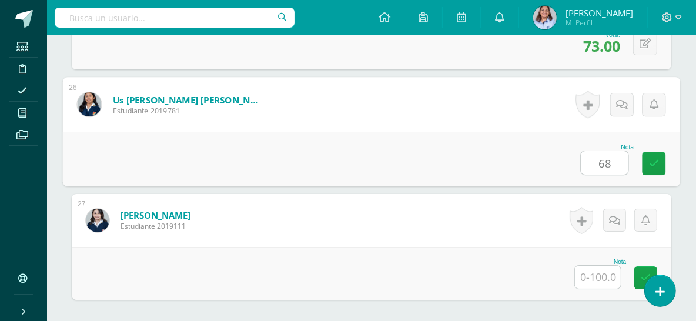
type input "68"
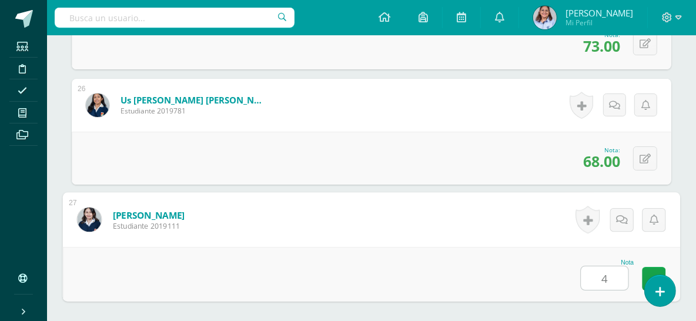
type input "44"
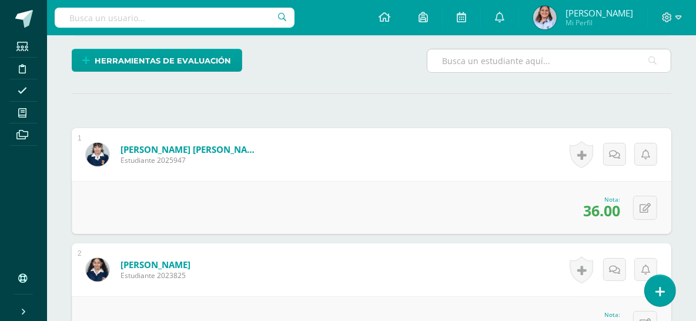
scroll to position [0, 0]
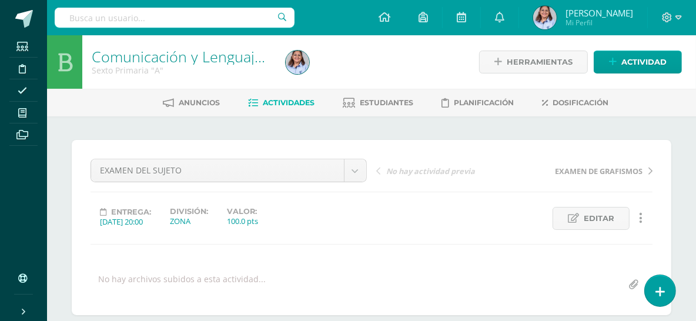
click at [285, 103] on span "Actividades" at bounding box center [289, 102] width 52 height 9
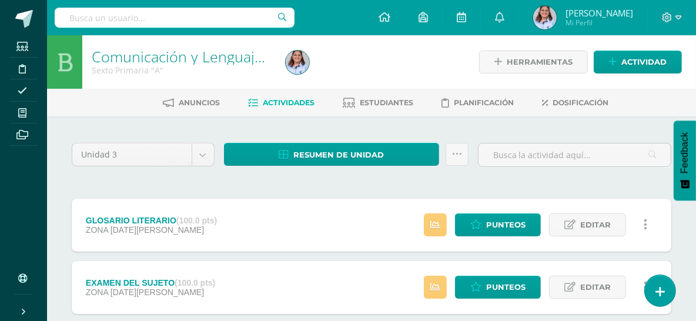
click at [292, 101] on span "Actividades" at bounding box center [289, 102] width 52 height 9
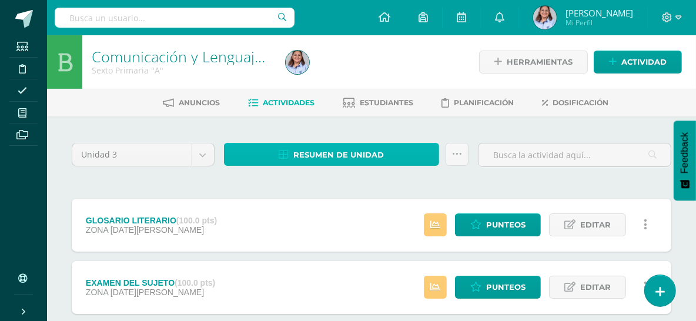
click at [335, 151] on span "Resumen de unidad" at bounding box center [338, 155] width 91 height 22
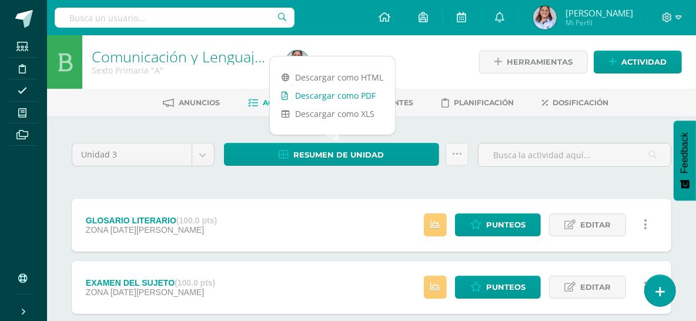
click at [332, 94] on link "Descargar como PDF" at bounding box center [332, 95] width 125 height 18
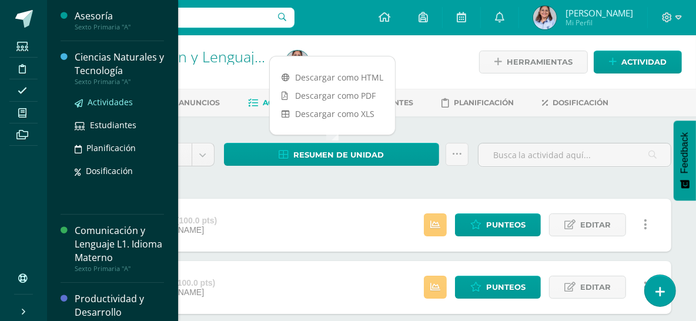
click at [109, 104] on span "Actividades" at bounding box center [110, 101] width 45 height 11
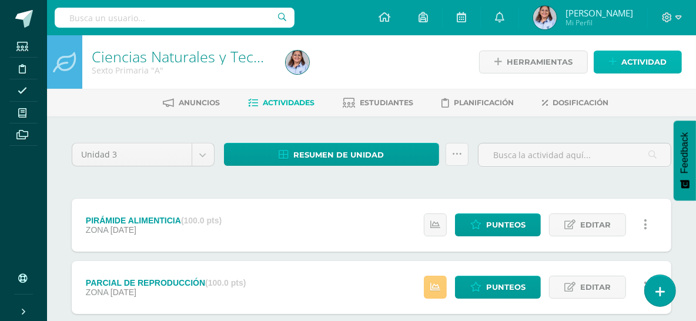
click at [638, 64] on span "Actividad" at bounding box center [644, 62] width 45 height 22
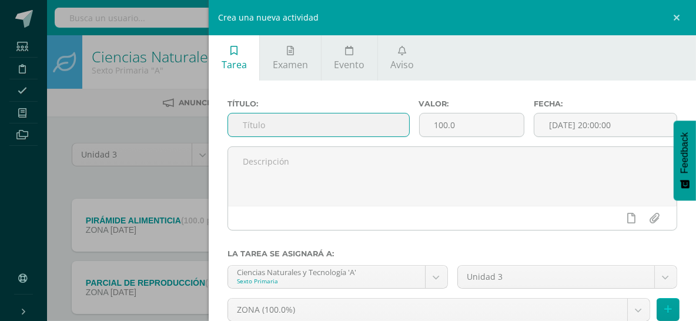
click at [256, 125] on input "text" at bounding box center [318, 125] width 181 height 23
type input "LAS DROGAS"
click at [456, 125] on input "100.0" at bounding box center [472, 125] width 104 height 23
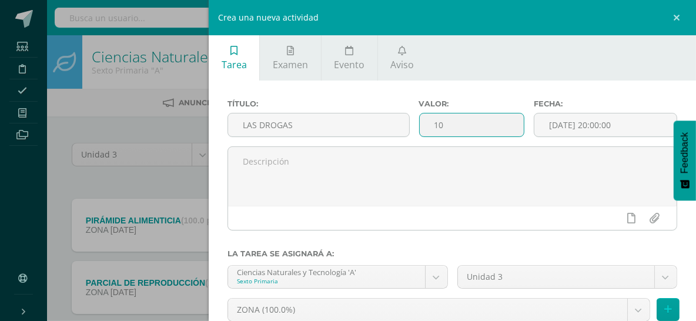
type input "1"
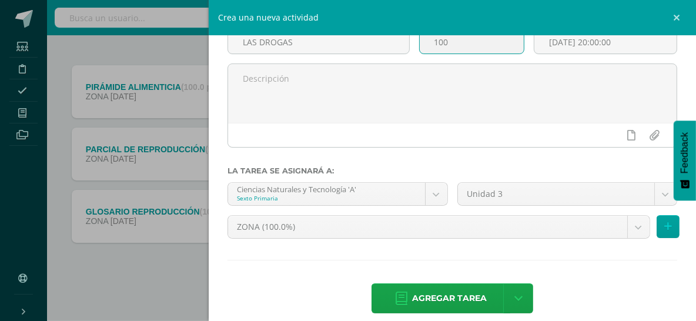
scroll to position [96, 0]
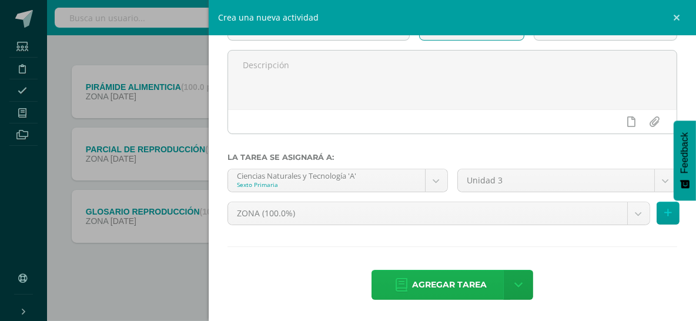
type input "100"
click at [458, 282] on span "Agregar tarea" at bounding box center [449, 285] width 75 height 29
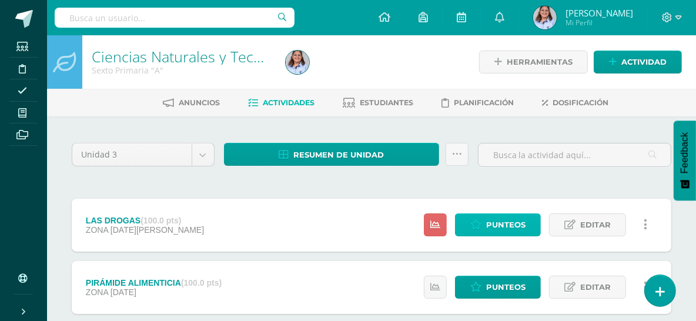
click at [485, 221] on link "Punteos" at bounding box center [498, 224] width 86 height 23
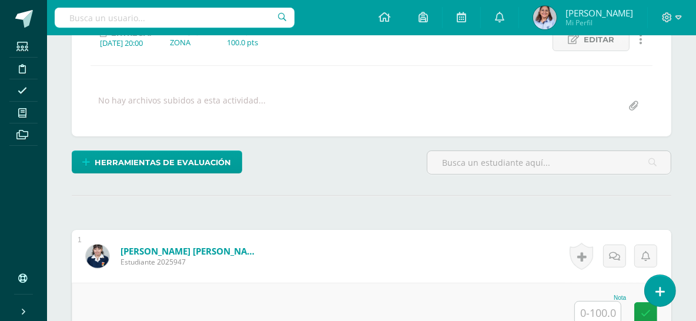
scroll to position [179, 0]
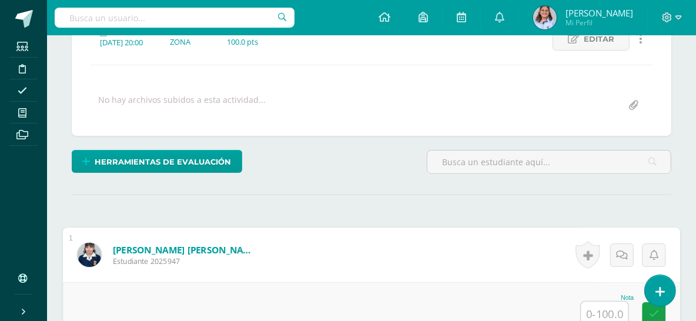
click at [606, 306] on input "text" at bounding box center [605, 314] width 47 height 24
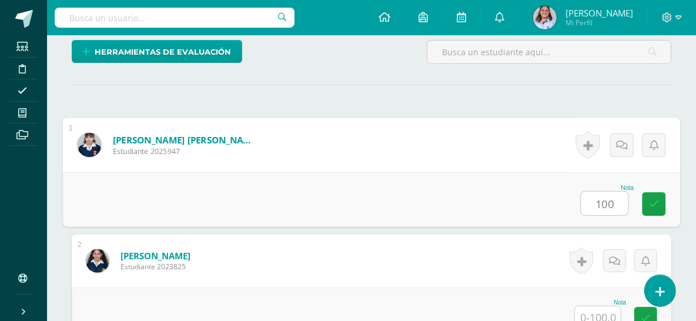
scroll to position [181, 0]
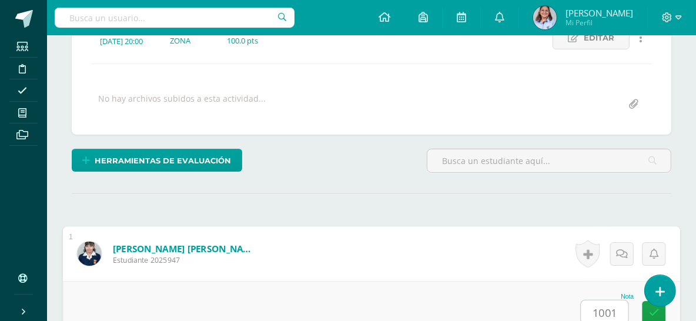
type input "100"
click at [664, 312] on link at bounding box center [655, 313] width 24 height 24
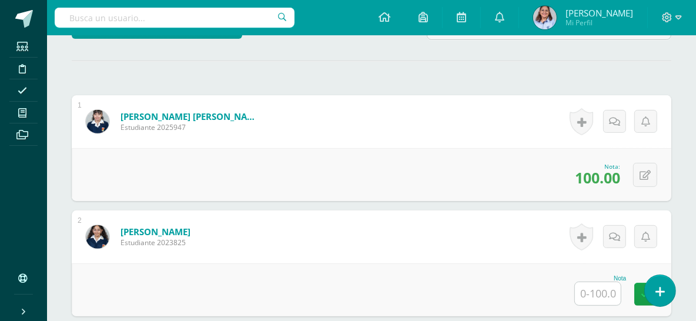
scroll to position [402, 0]
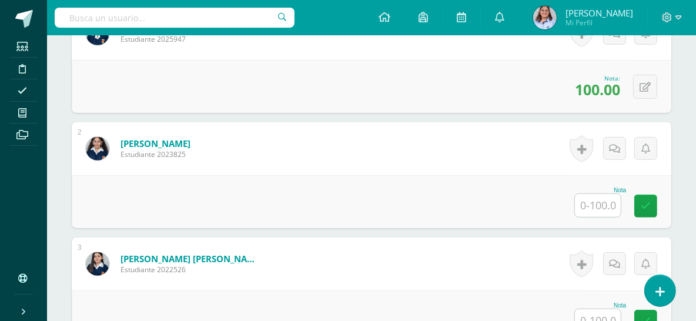
click at [600, 213] on input "text" at bounding box center [598, 205] width 46 height 23
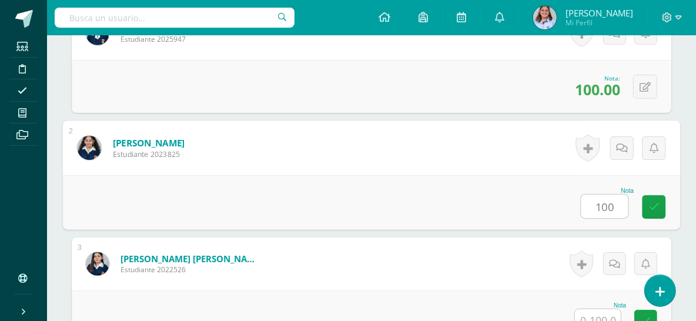
type input "100"
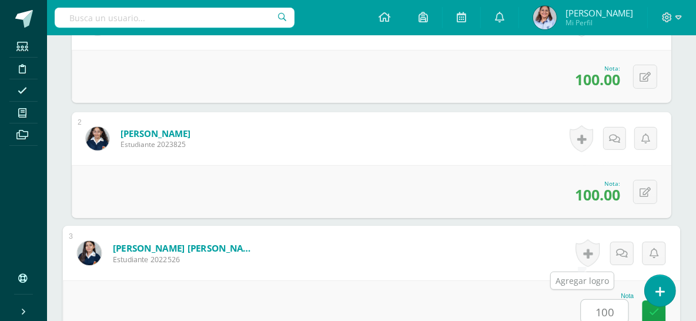
type input "100"
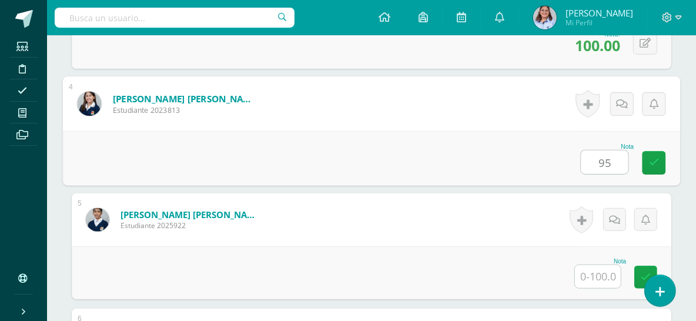
type input "95"
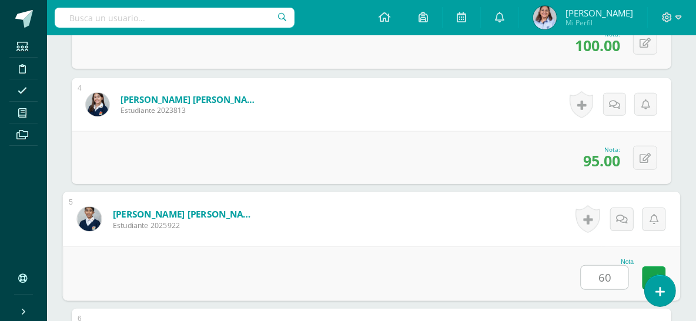
type input "60"
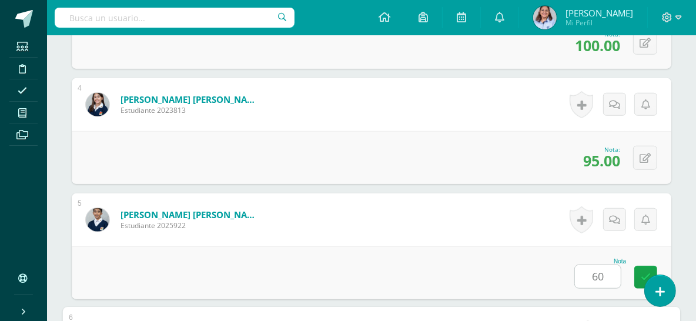
scroll to position [907, 0]
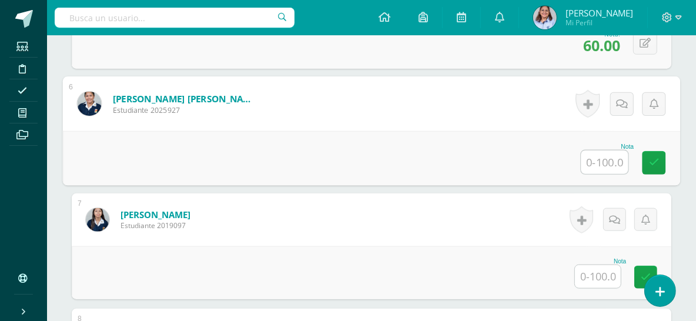
click at [617, 167] on input "text" at bounding box center [605, 163] width 47 height 24
type input "80"
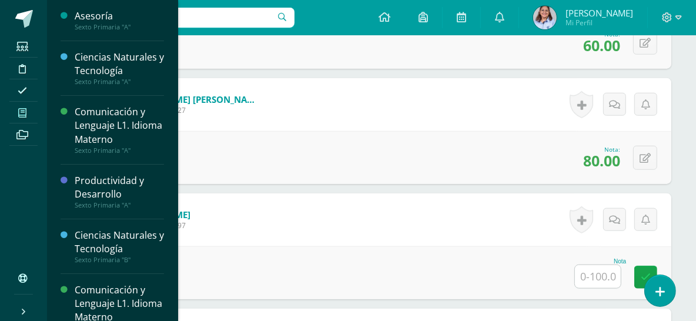
click at [23, 113] on icon at bounding box center [22, 112] width 8 height 9
